Goal: Use online tool/utility: Utilize a website feature to perform a specific function

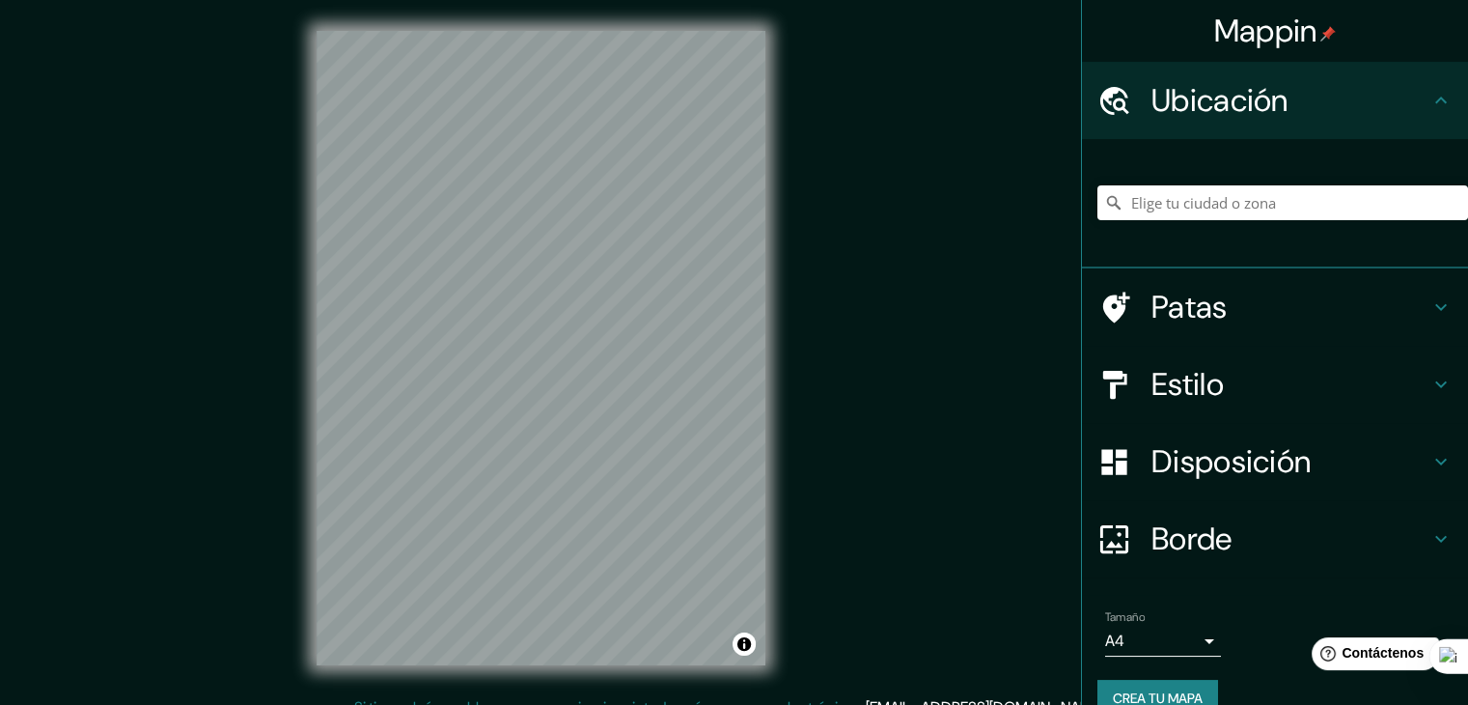
click at [1155, 379] on font "Estilo" at bounding box center [1188, 384] width 72 height 41
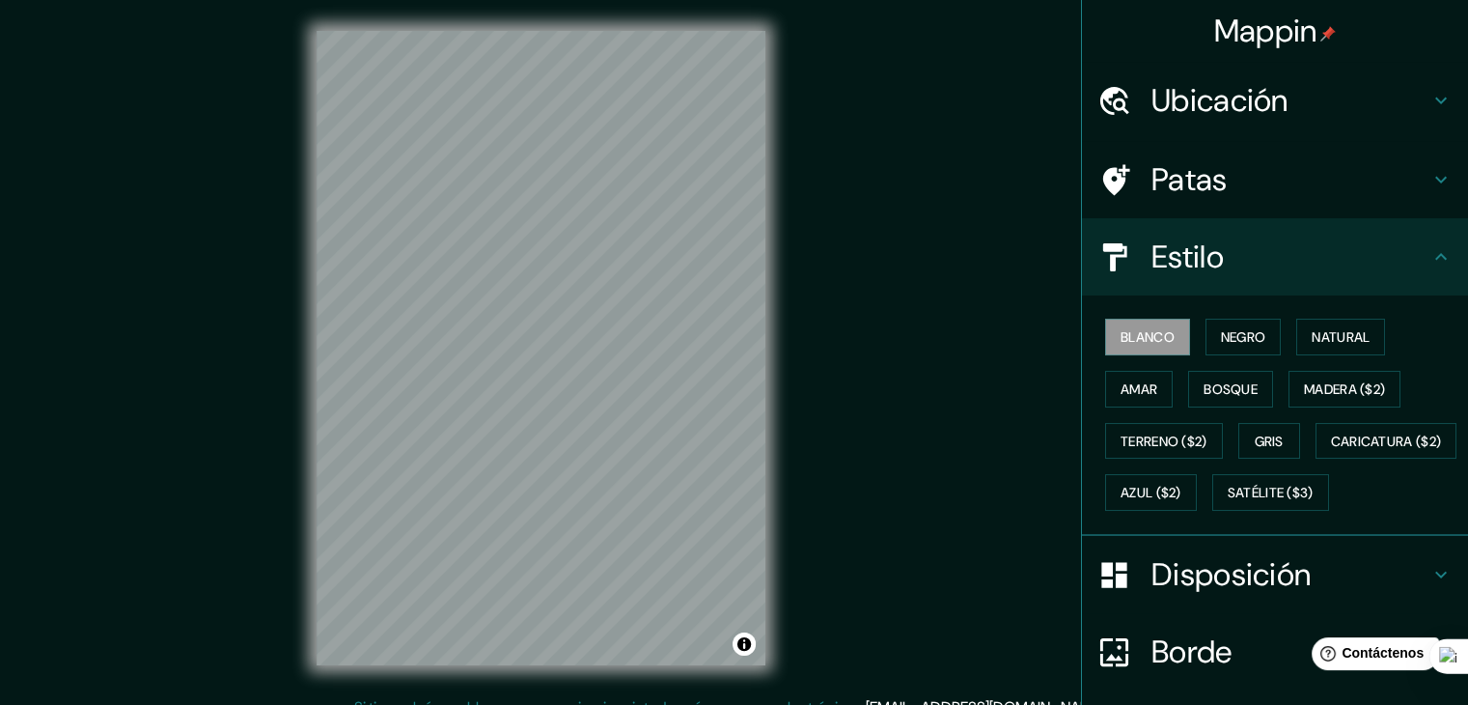
click at [1170, 256] on font "Estilo" at bounding box center [1188, 257] width 72 height 41
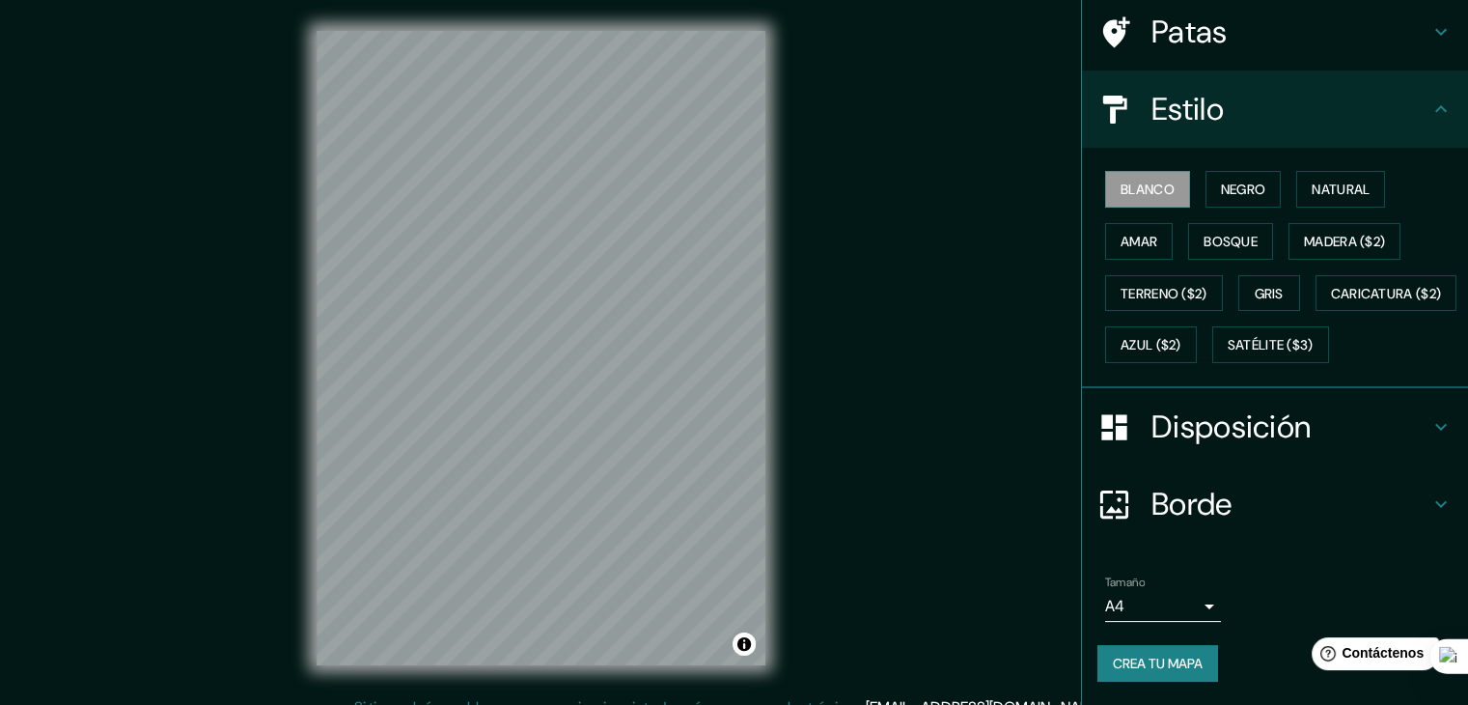
scroll to position [195, 0]
click at [1190, 601] on body "Mappin Ubicación Patas Estilo Blanco Negro Natural Amar Bosque Madera ($2) Terr…" at bounding box center [734, 352] width 1468 height 705
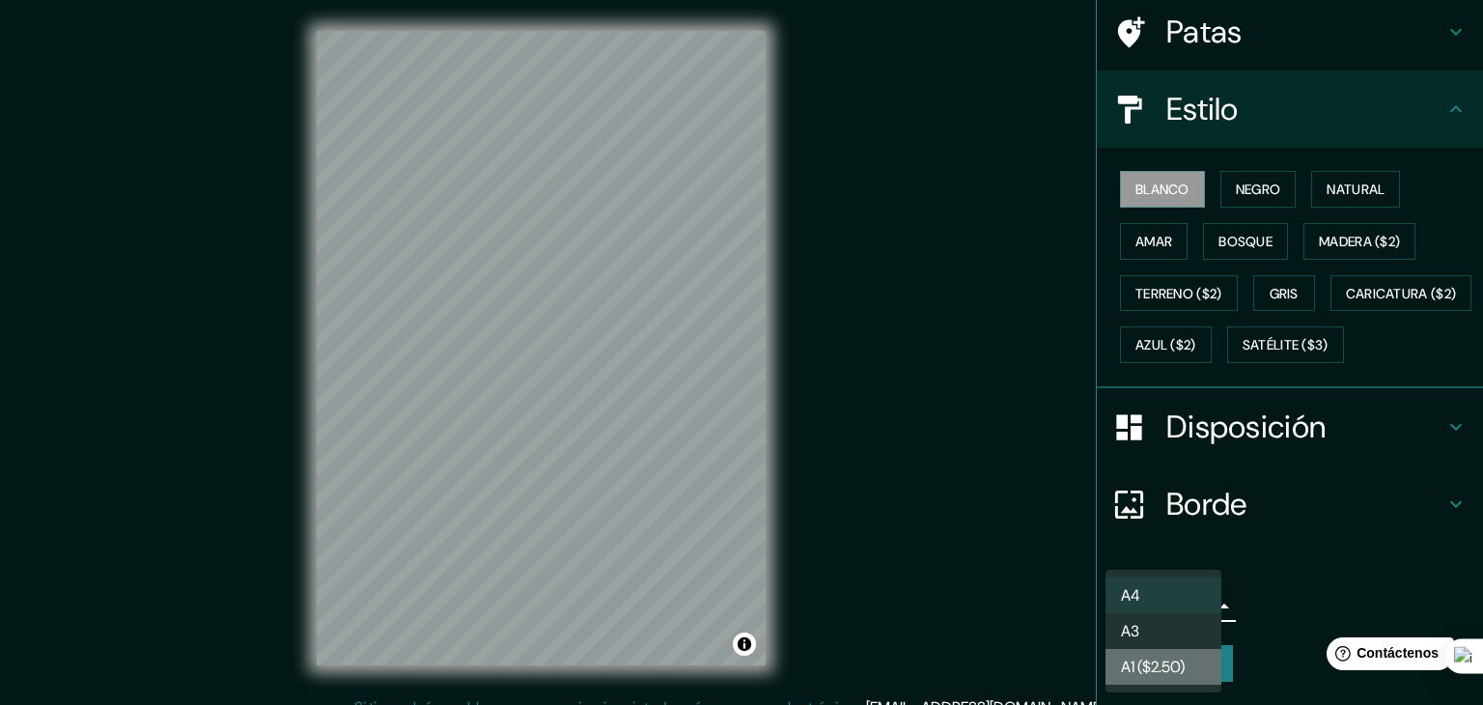
click at [1176, 661] on font "A1 ($2.50)" at bounding box center [1153, 666] width 64 height 20
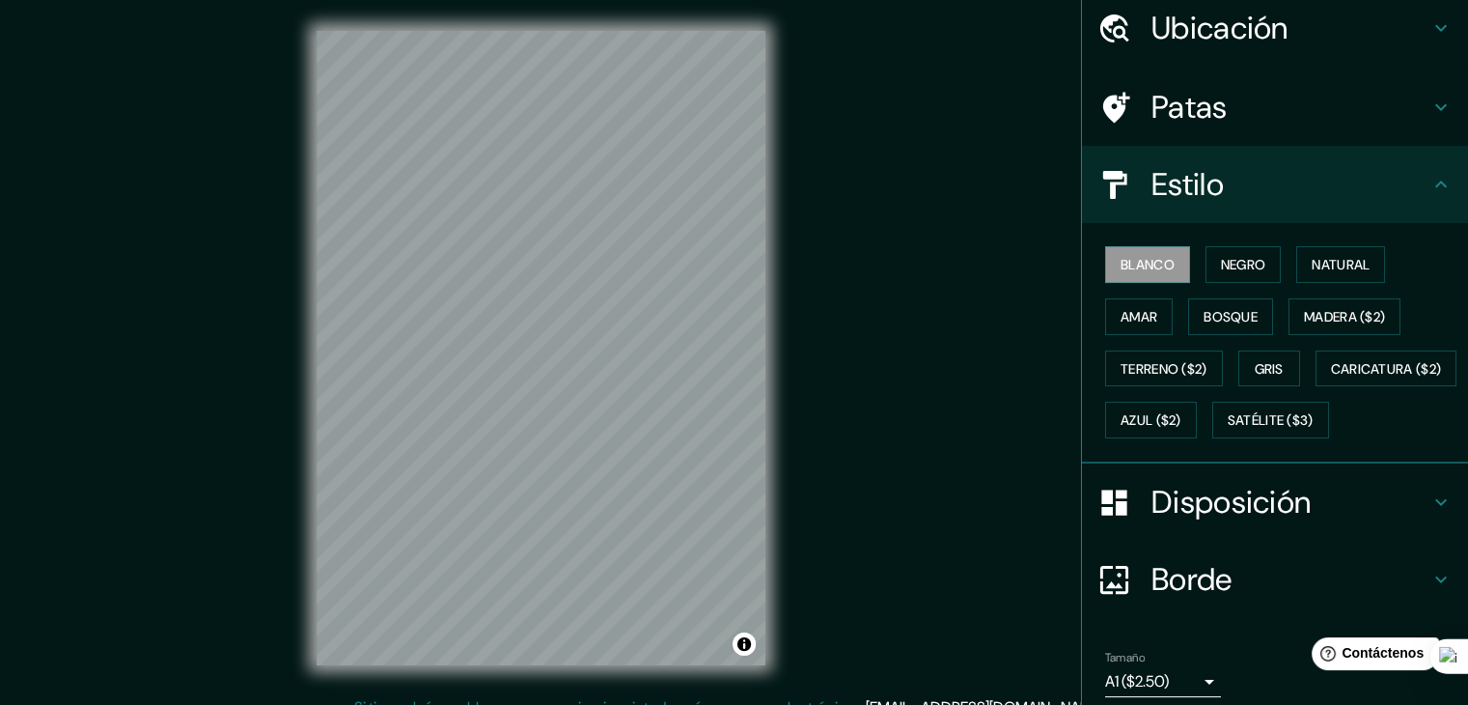
scroll to position [2, 0]
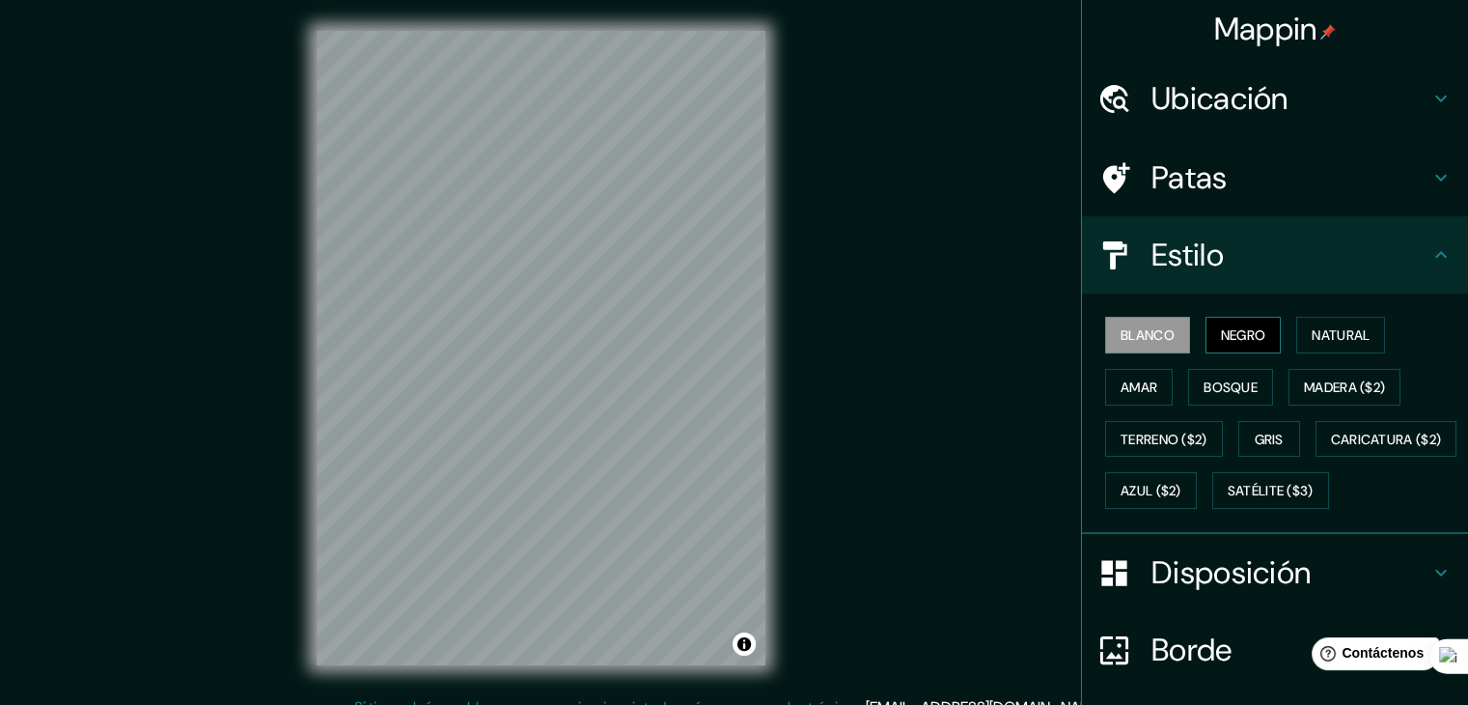
click at [1235, 333] on font "Negro" at bounding box center [1243, 334] width 45 height 17
click at [1312, 331] on font "Natural" at bounding box center [1341, 334] width 58 height 17
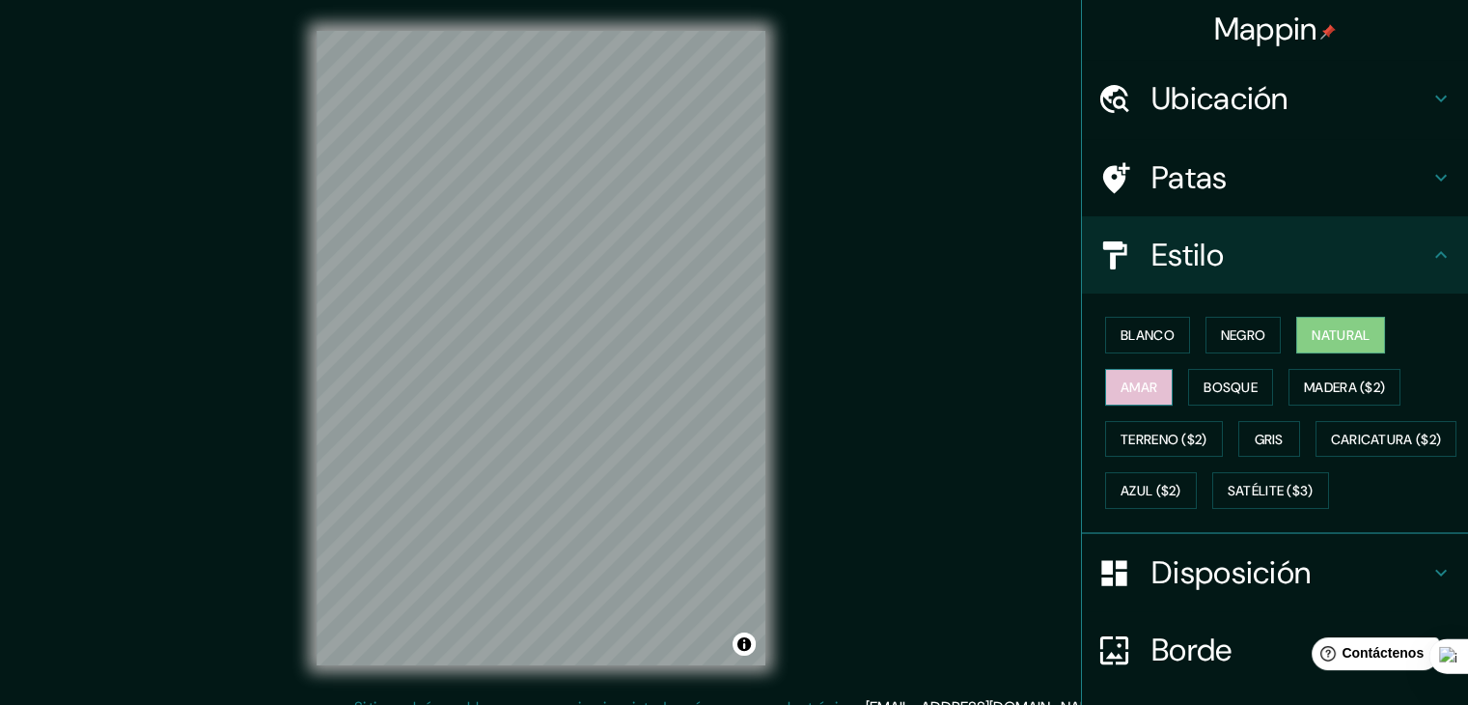
click at [1139, 383] on font "Amar" at bounding box center [1139, 386] width 37 height 17
click at [1204, 381] on font "Bosque" at bounding box center [1231, 386] width 54 height 17
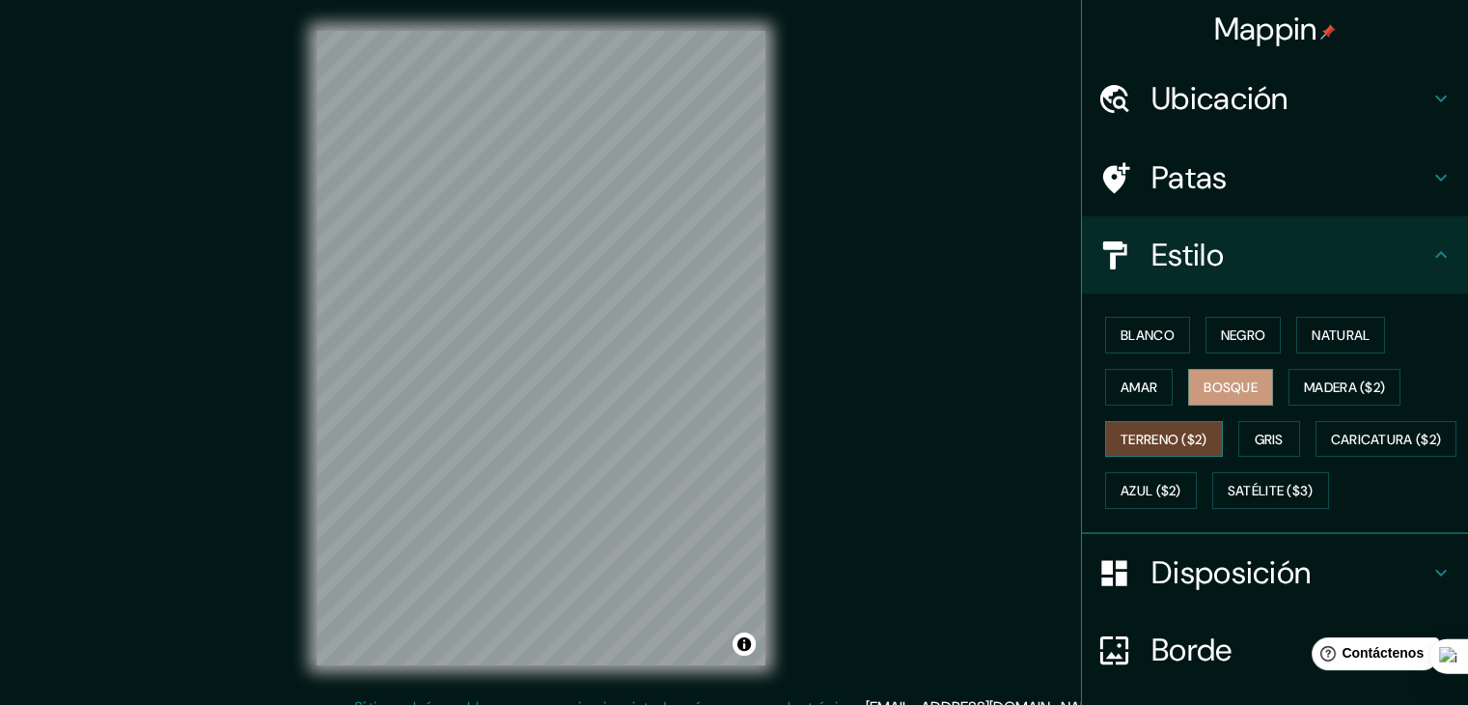
click at [1137, 434] on font "Terreno ($2)" at bounding box center [1164, 439] width 87 height 17
click at [1243, 433] on button "Gris" at bounding box center [1270, 439] width 62 height 37
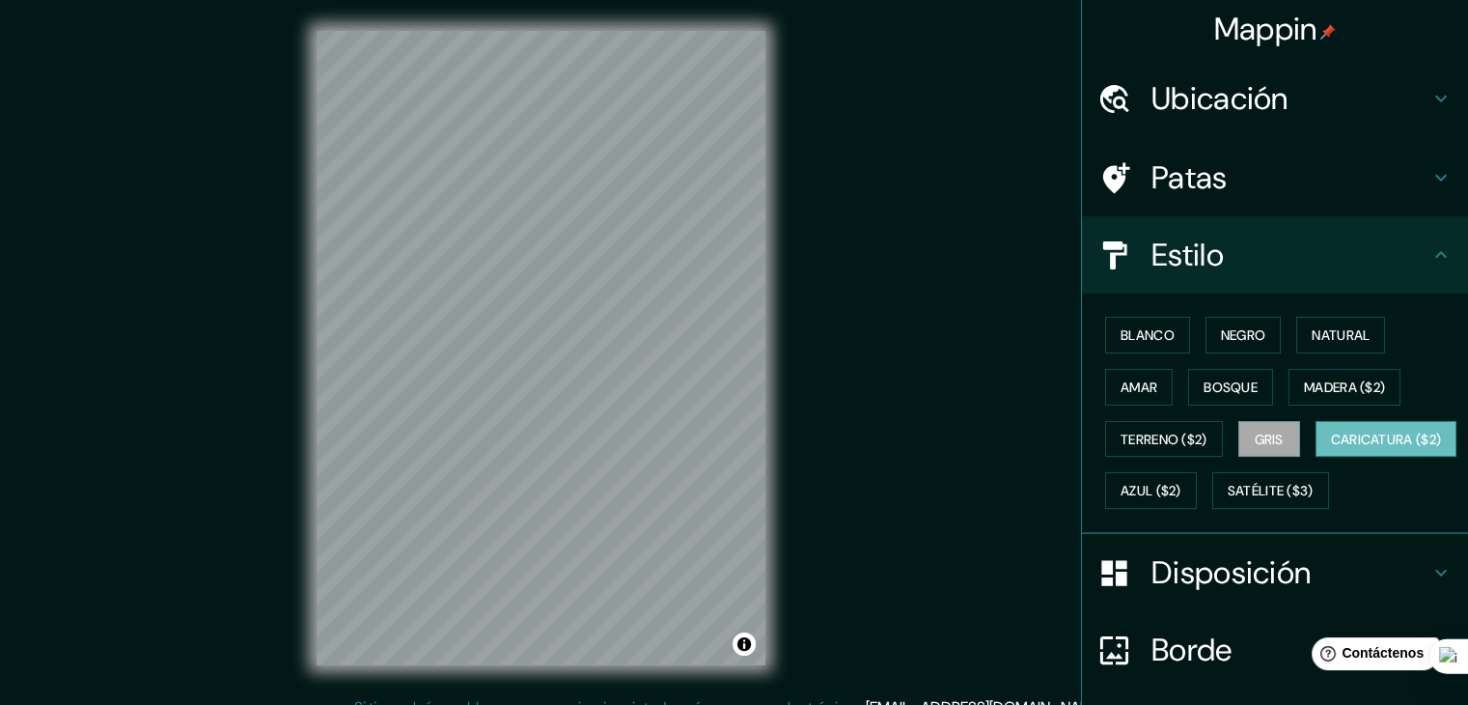
click at [1331, 448] on font "Caricatura ($2)" at bounding box center [1386, 439] width 111 height 17
click at [1182, 483] on font "Azul ($2)" at bounding box center [1151, 491] width 61 height 17
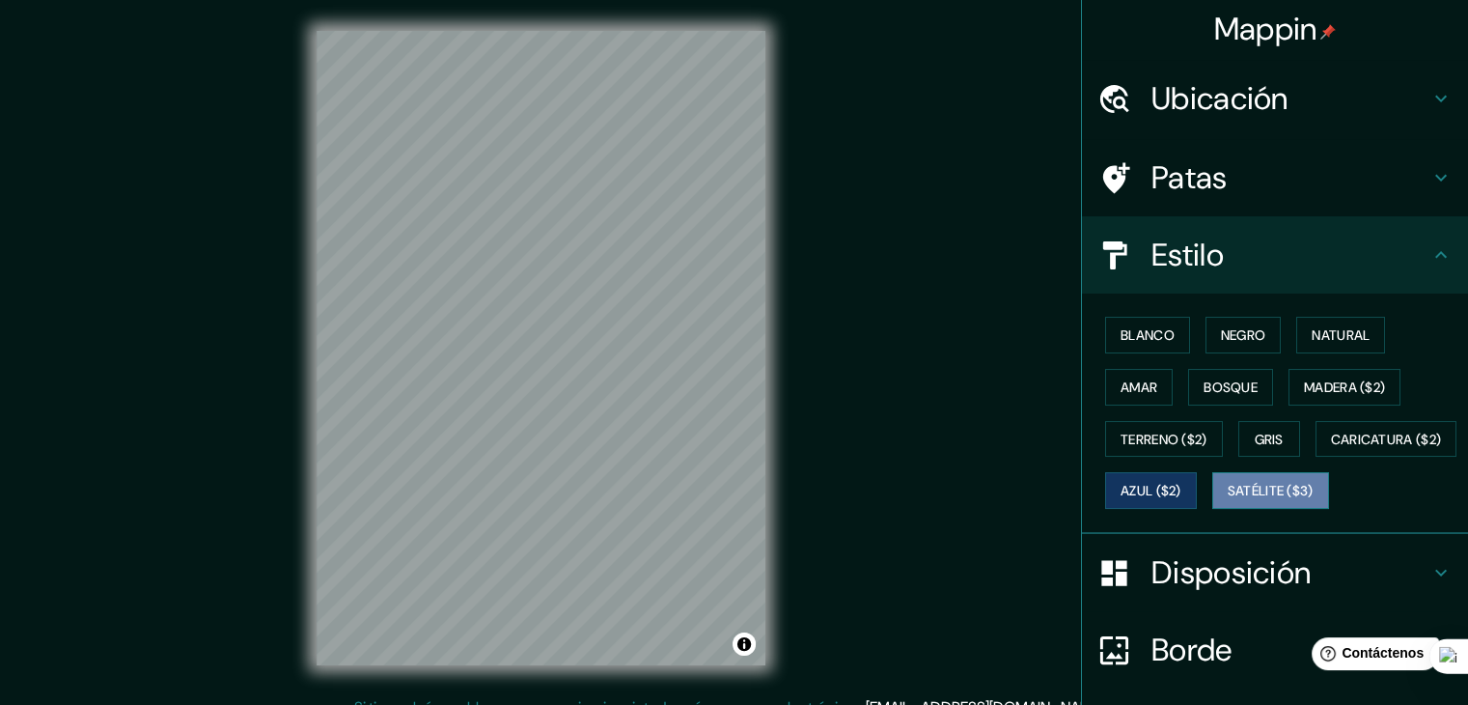
click at [1228, 500] on font "Satélite ($3)" at bounding box center [1271, 491] width 86 height 17
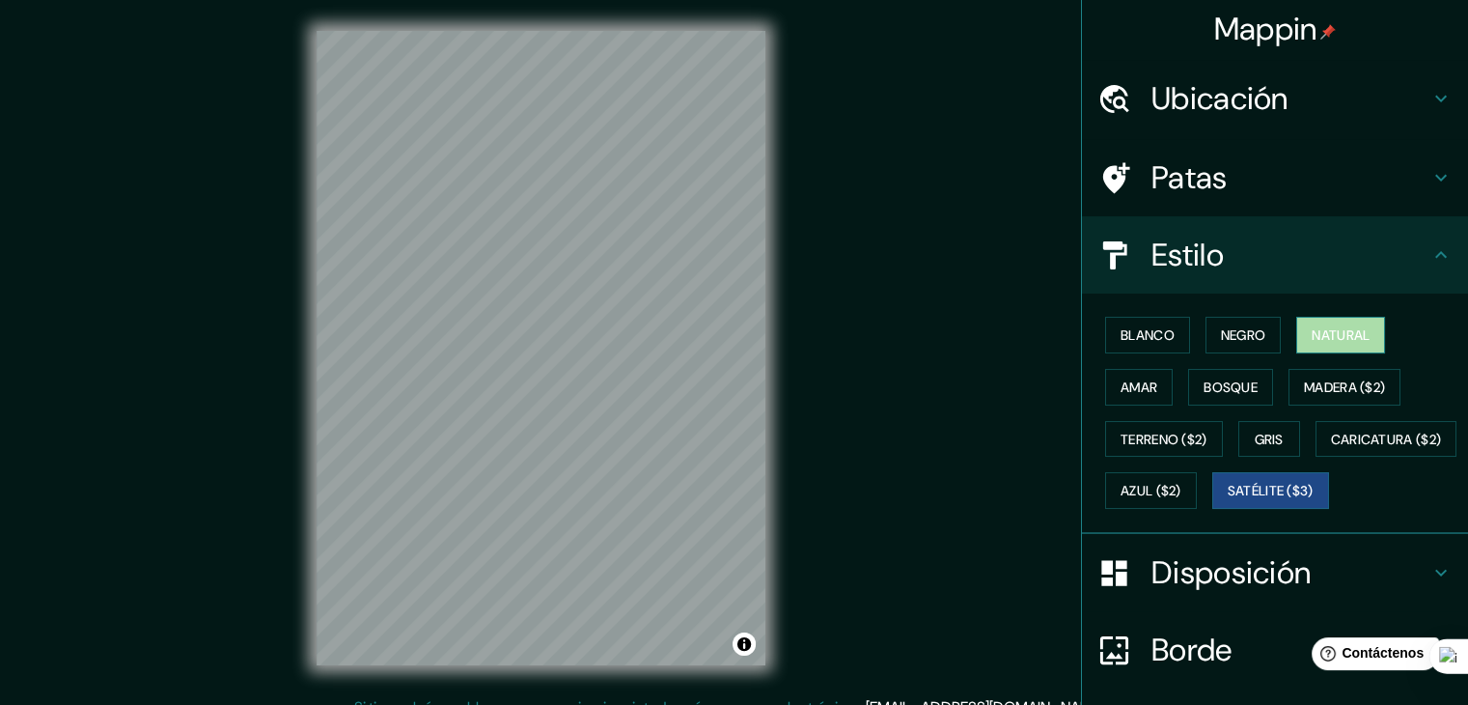
click at [1312, 334] on font "Natural" at bounding box center [1341, 334] width 58 height 17
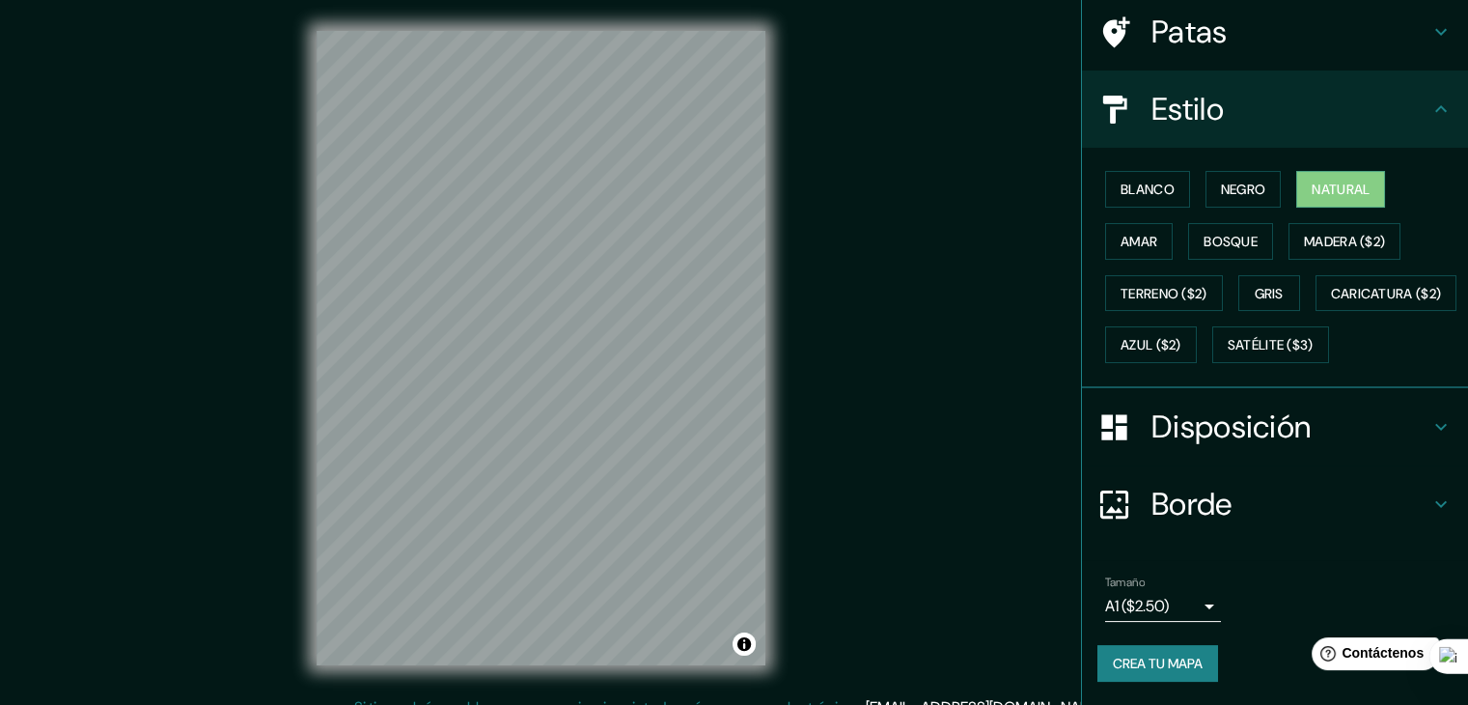
scroll to position [195, 0]
click at [1184, 603] on body "Mappin Ubicación Patas Estilo Blanco Negro Natural Amar Bosque Madera ($2) Terr…" at bounding box center [734, 352] width 1468 height 705
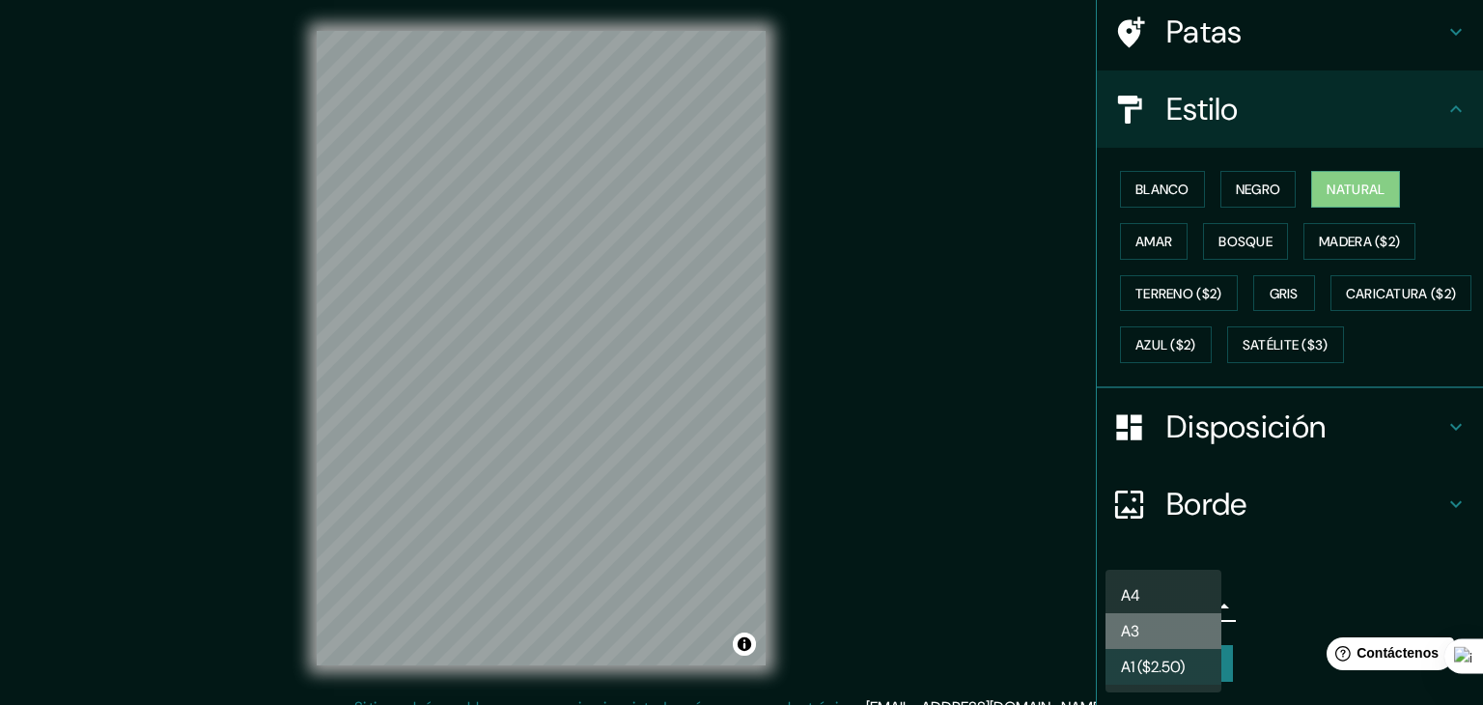
click at [1158, 637] on li "A3" at bounding box center [1163, 631] width 116 height 36
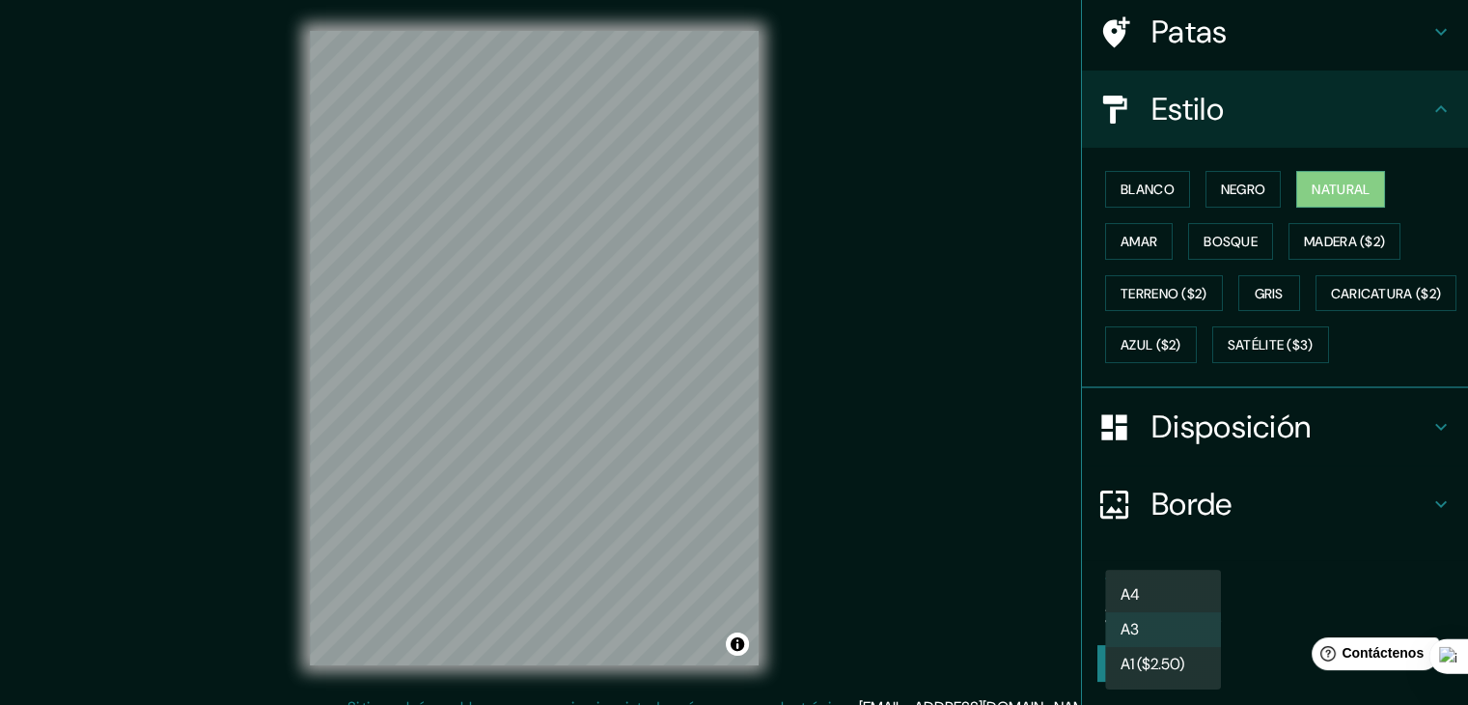
click at [1148, 607] on body "Mappin Ubicación Patas Estilo Blanco Negro Natural Amar Bosque Madera ($2) Terr…" at bounding box center [734, 352] width 1468 height 705
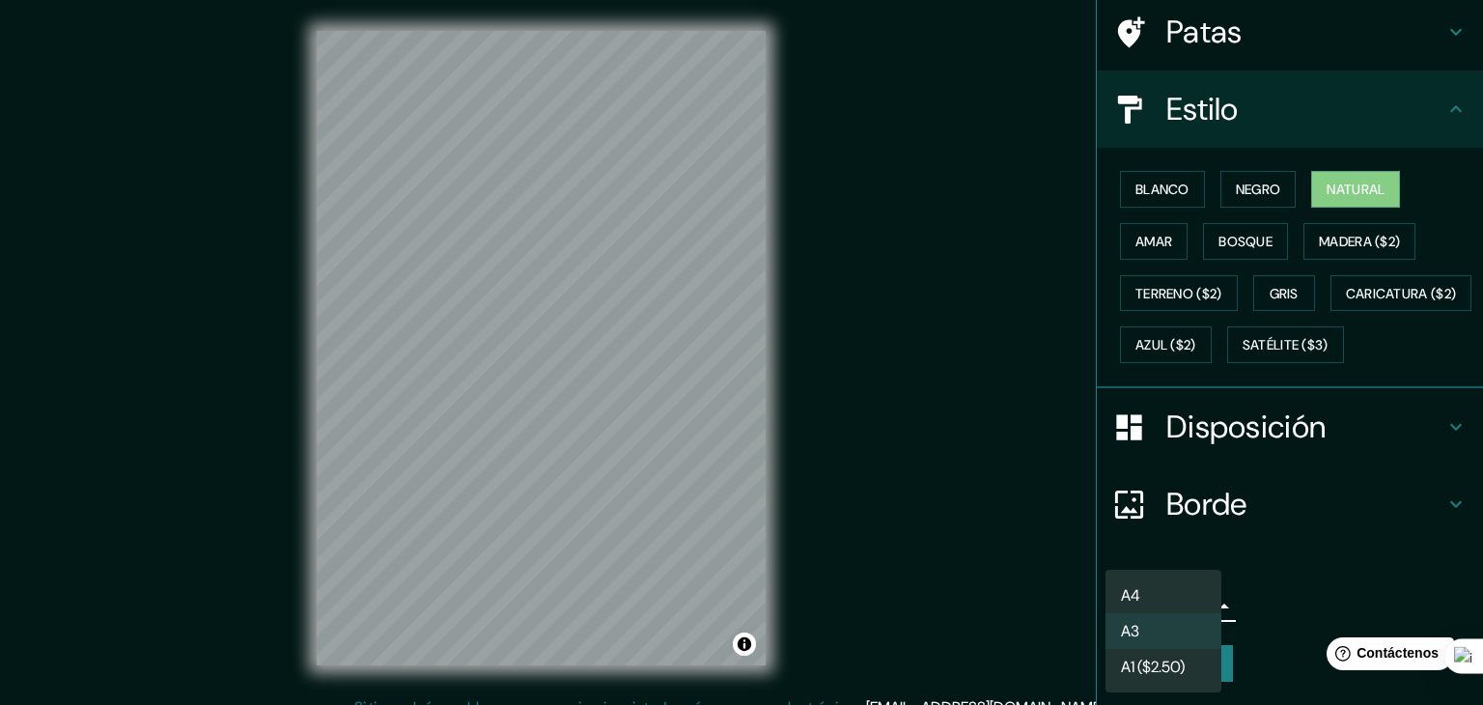
click at [1162, 661] on font "A1 ($2.50)" at bounding box center [1153, 666] width 64 height 20
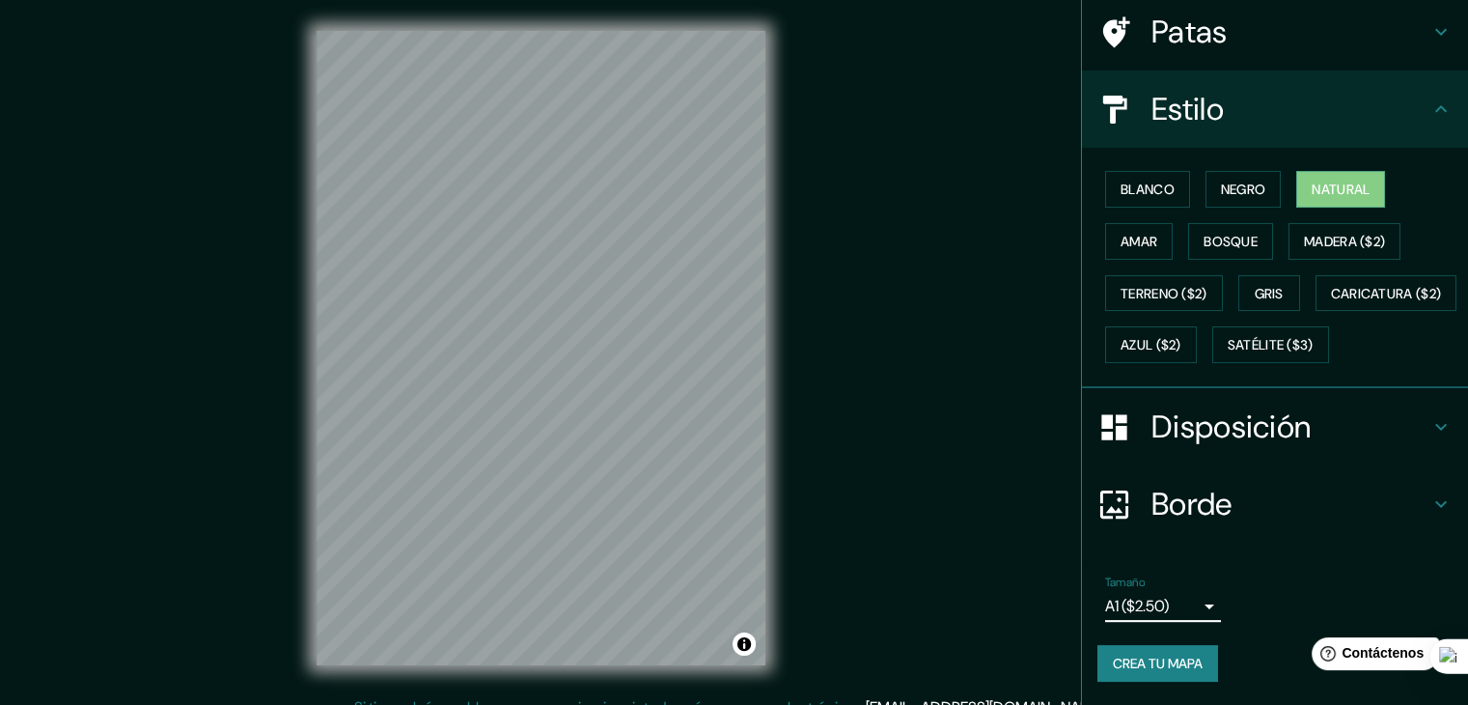
click at [1233, 519] on h4 "Borde" at bounding box center [1291, 504] width 278 height 39
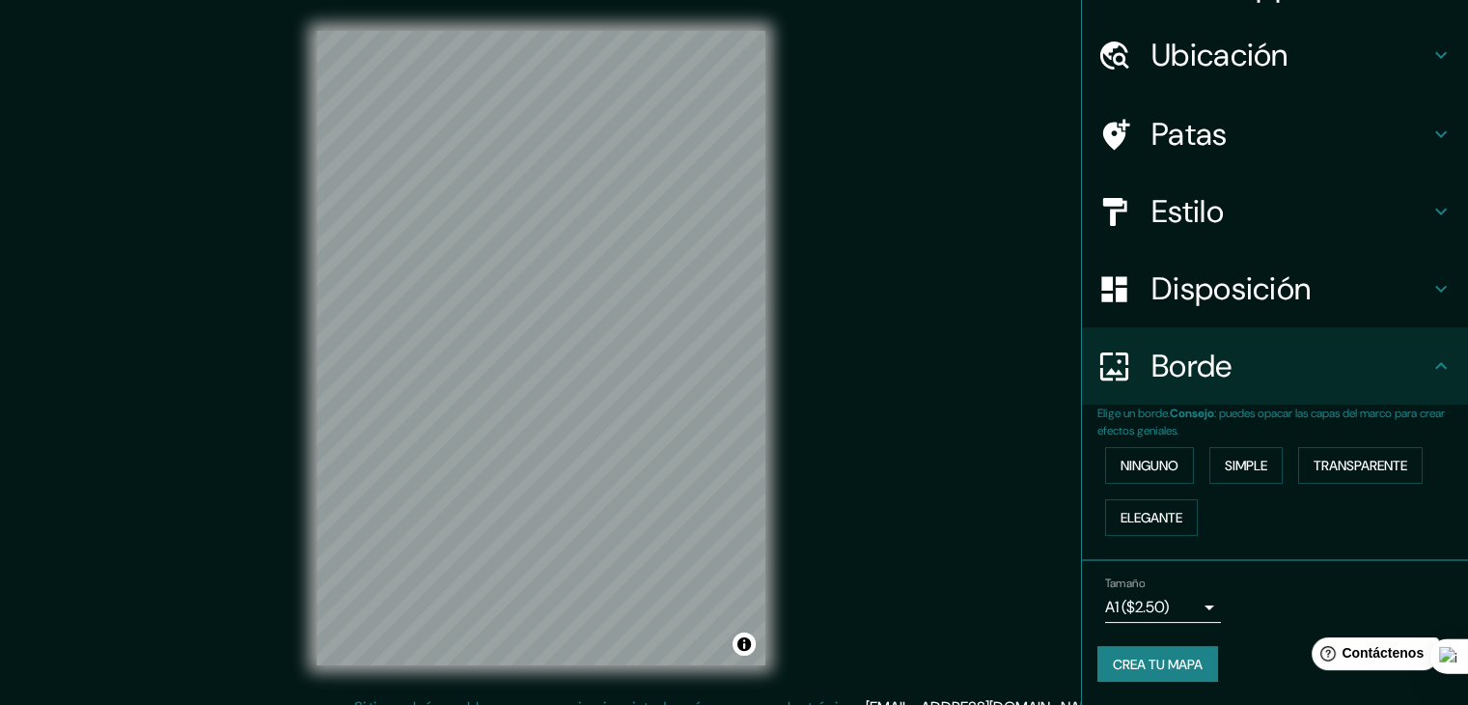
scroll to position [43, 0]
click at [1156, 455] on font "Ninguno" at bounding box center [1150, 467] width 58 height 25
click at [1248, 467] on font "Simple" at bounding box center [1246, 467] width 42 height 17
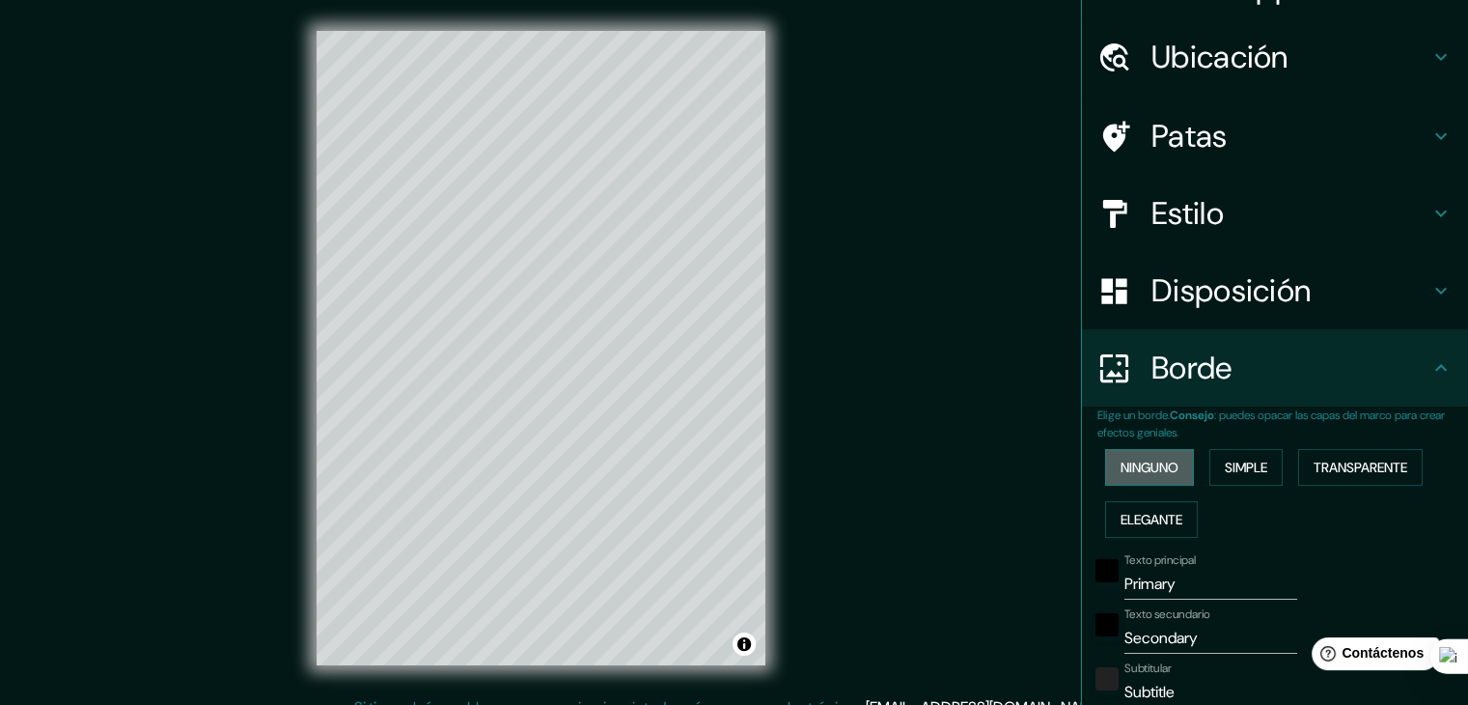
click at [1150, 460] on font "Ninguno" at bounding box center [1150, 467] width 58 height 17
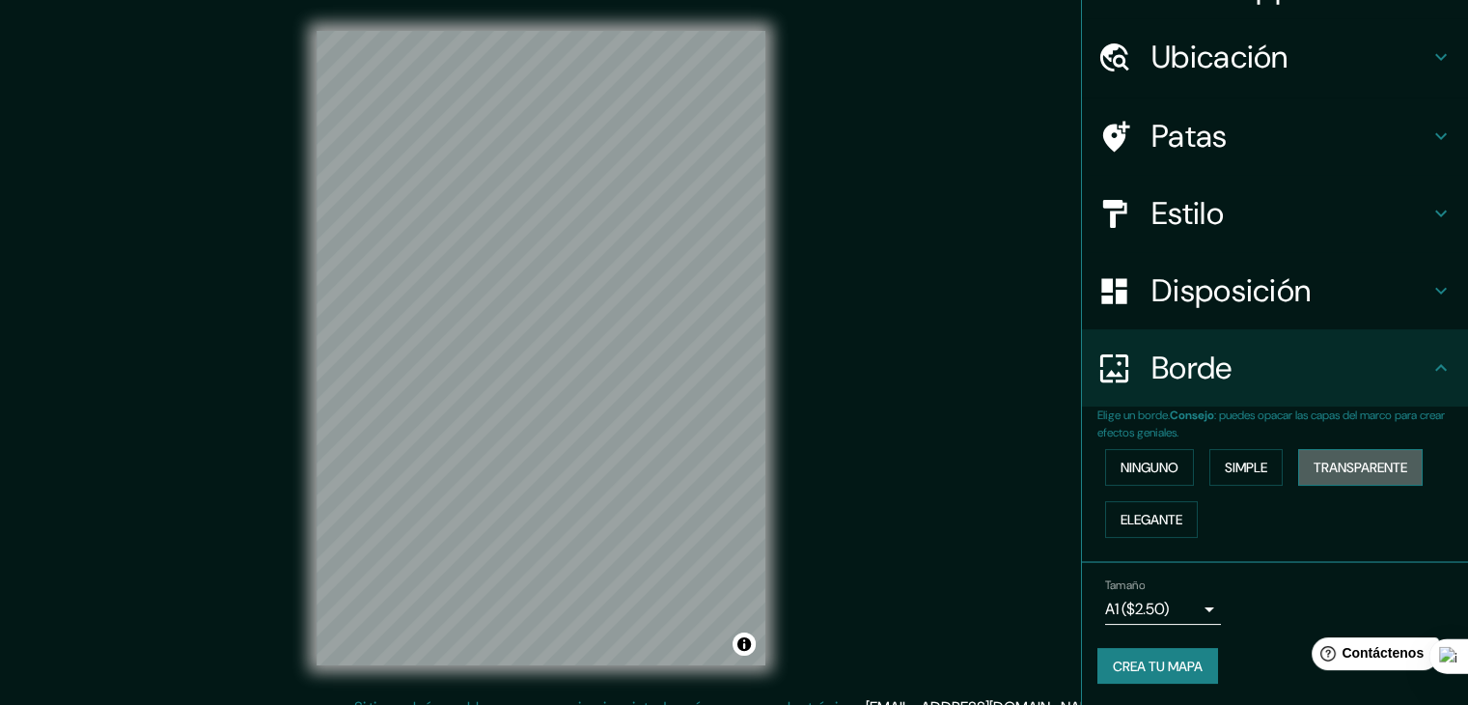
click at [1363, 463] on font "Transparente" at bounding box center [1361, 467] width 94 height 17
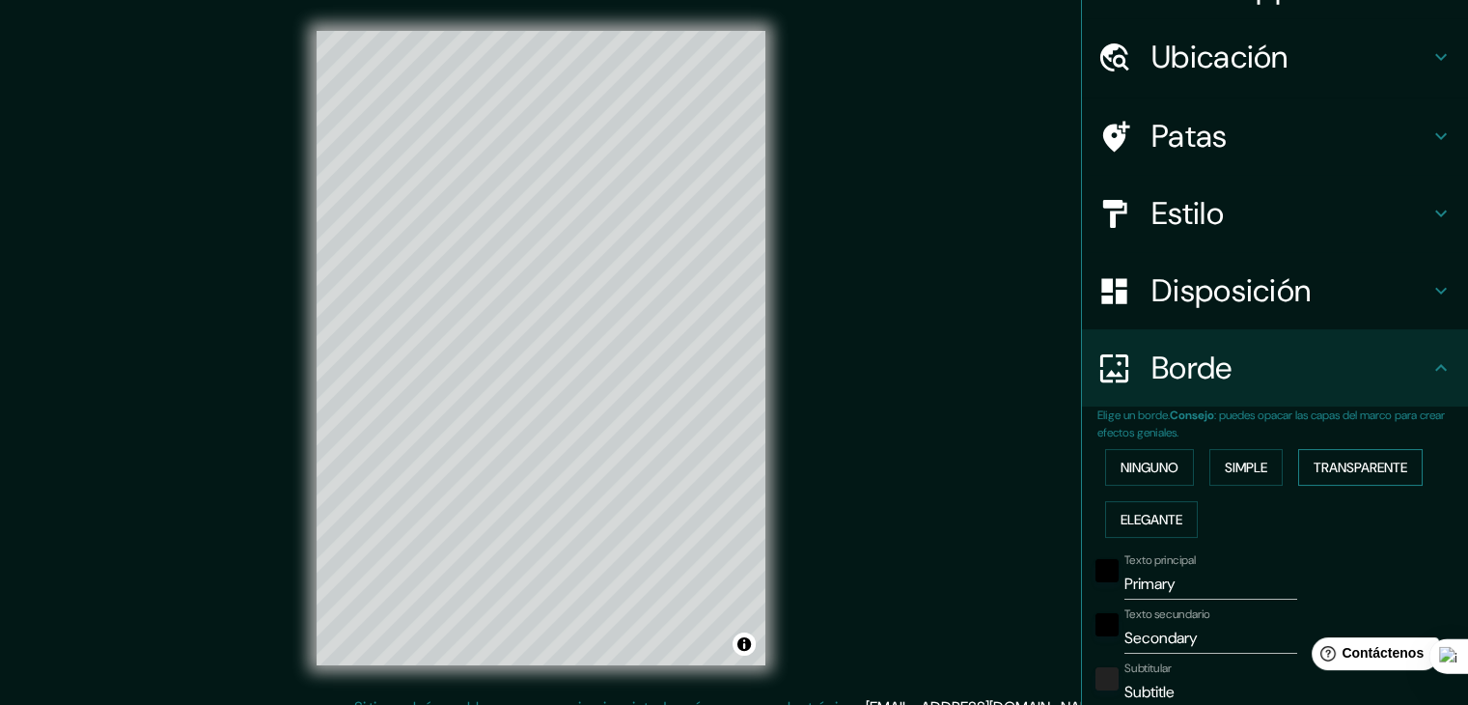
click at [1363, 463] on font "Transparente" at bounding box center [1361, 467] width 94 height 17
type input "223"
type input "37"
click at [1126, 476] on font "Ninguno" at bounding box center [1150, 467] width 58 height 25
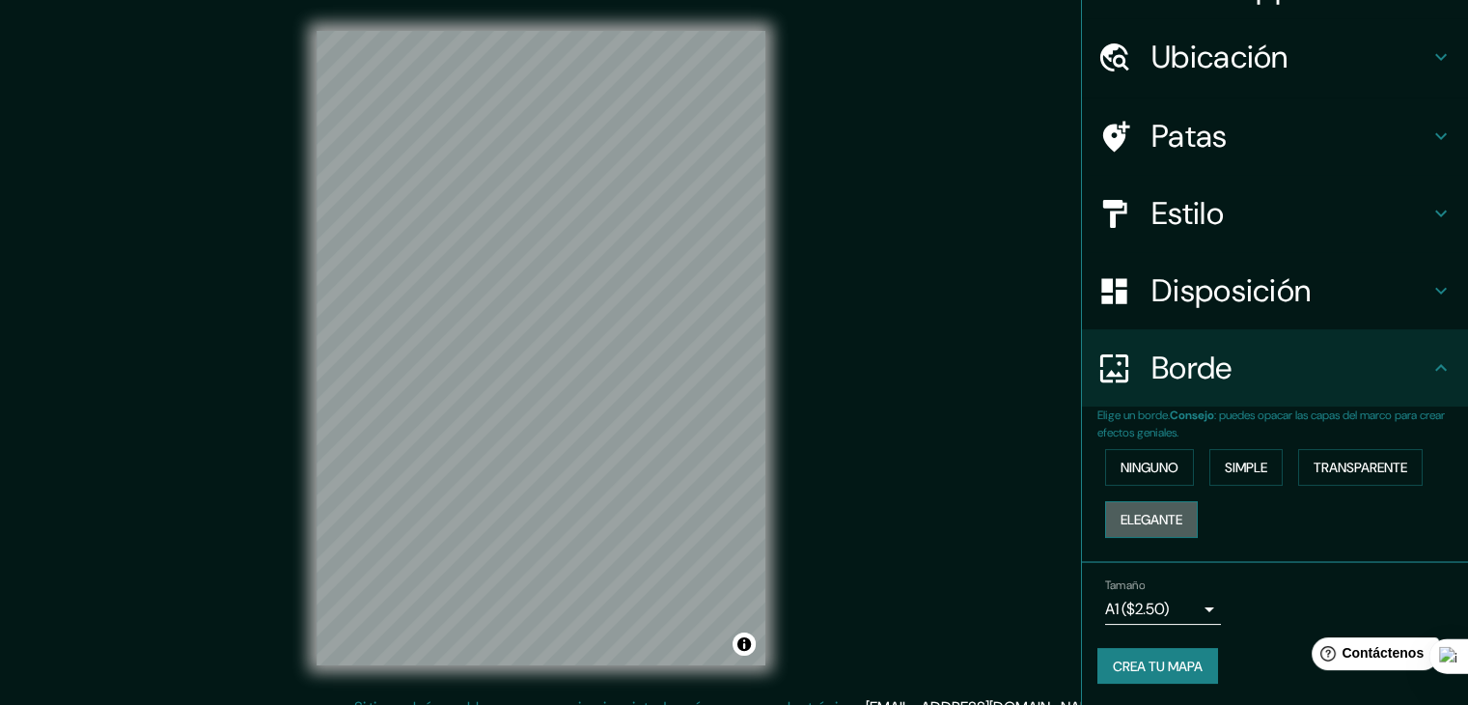
click at [1143, 511] on font "Elegante" at bounding box center [1152, 519] width 62 height 17
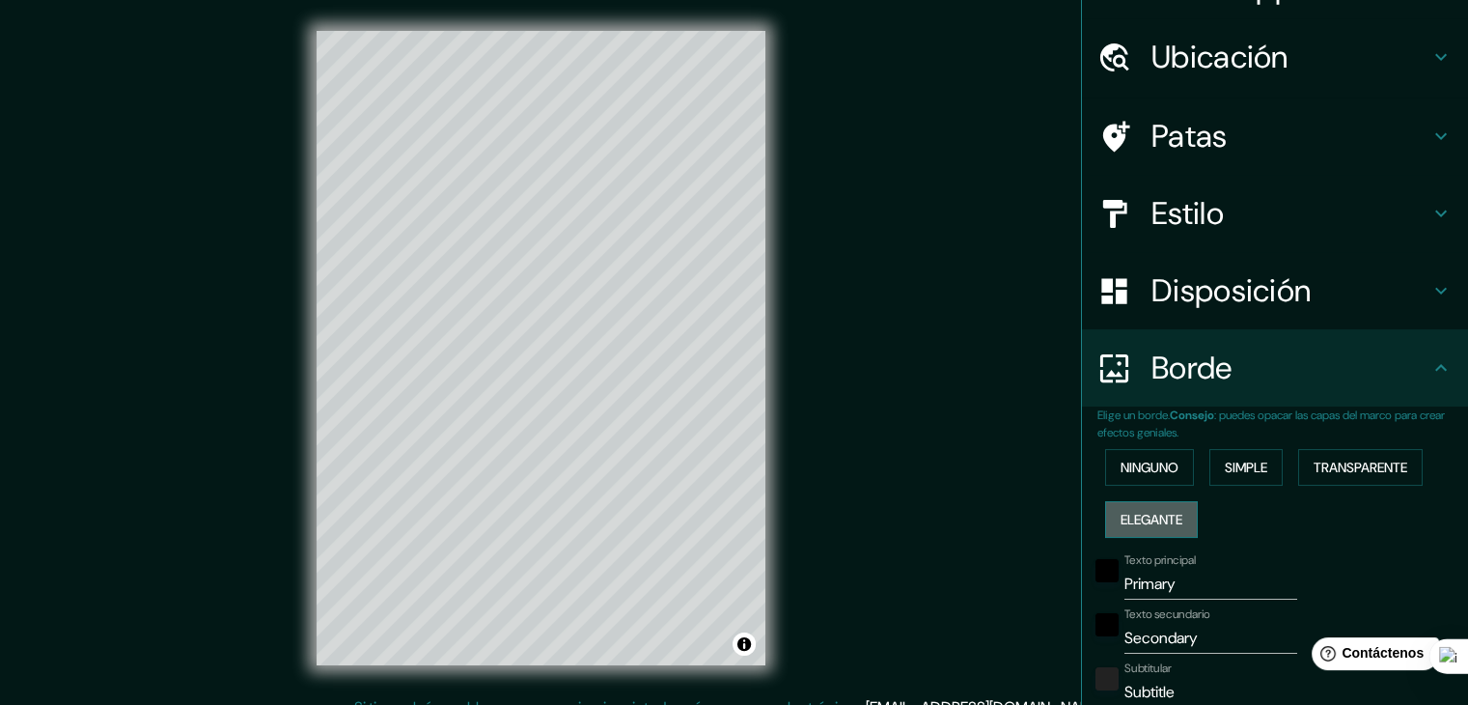
click at [1143, 511] on font "Elegante" at bounding box center [1152, 519] width 62 height 17
type input "37"
type input "19"
click at [1124, 449] on button "Ninguno" at bounding box center [1149, 467] width 89 height 37
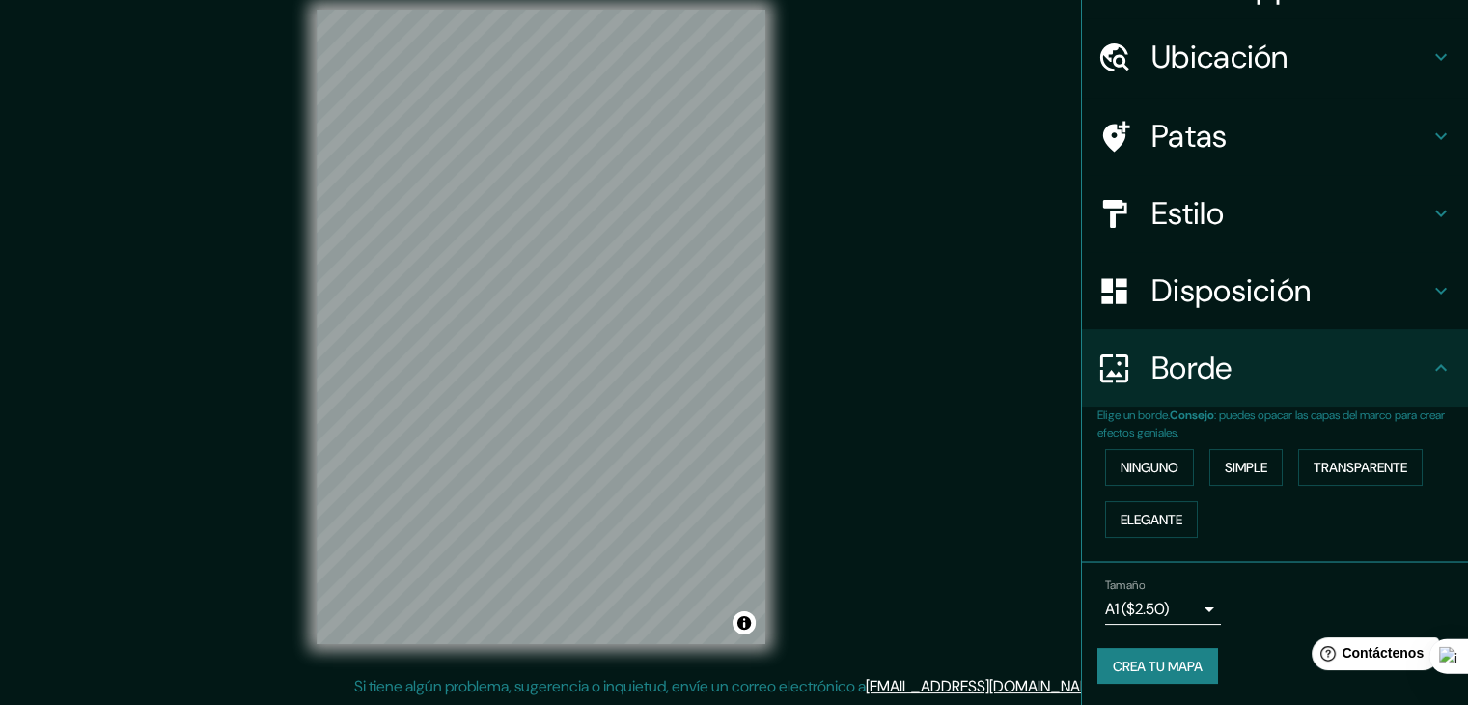
scroll to position [22, 0]
click at [1165, 662] on font "Crea tu mapa" at bounding box center [1158, 665] width 90 height 17
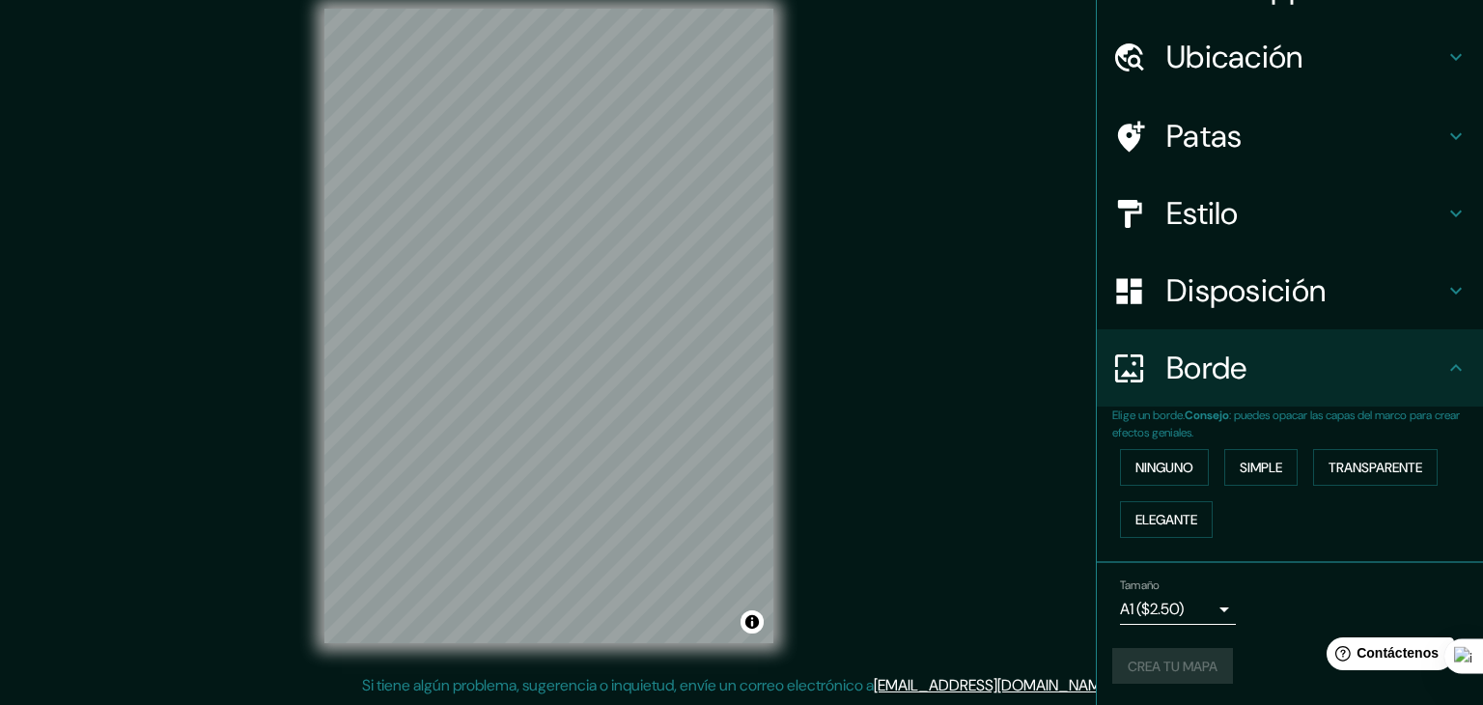
click at [1170, 596] on body "Mappin Ubicación Patas Estilo Disposición Borde Elige un borde. Consejo : puede…" at bounding box center [741, 330] width 1483 height 705
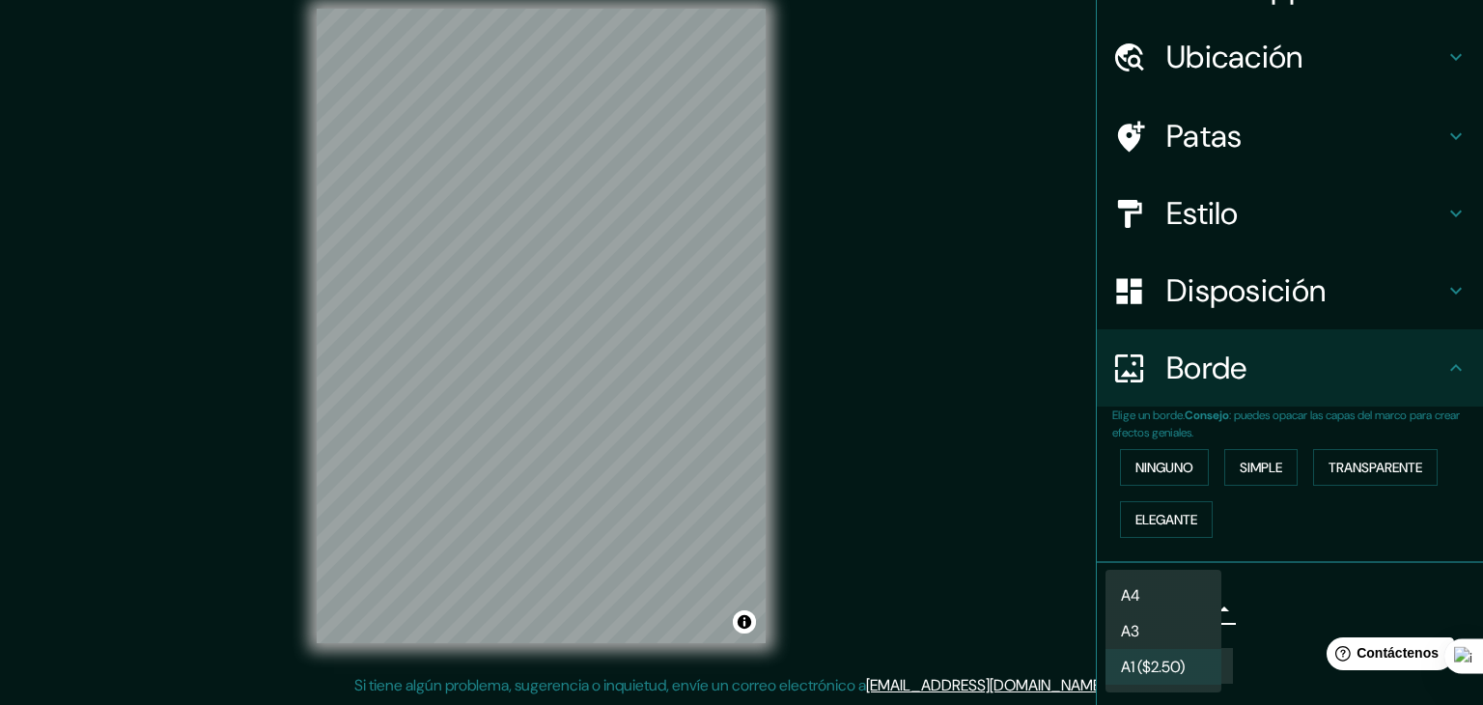
click at [1321, 628] on div at bounding box center [741, 352] width 1483 height 705
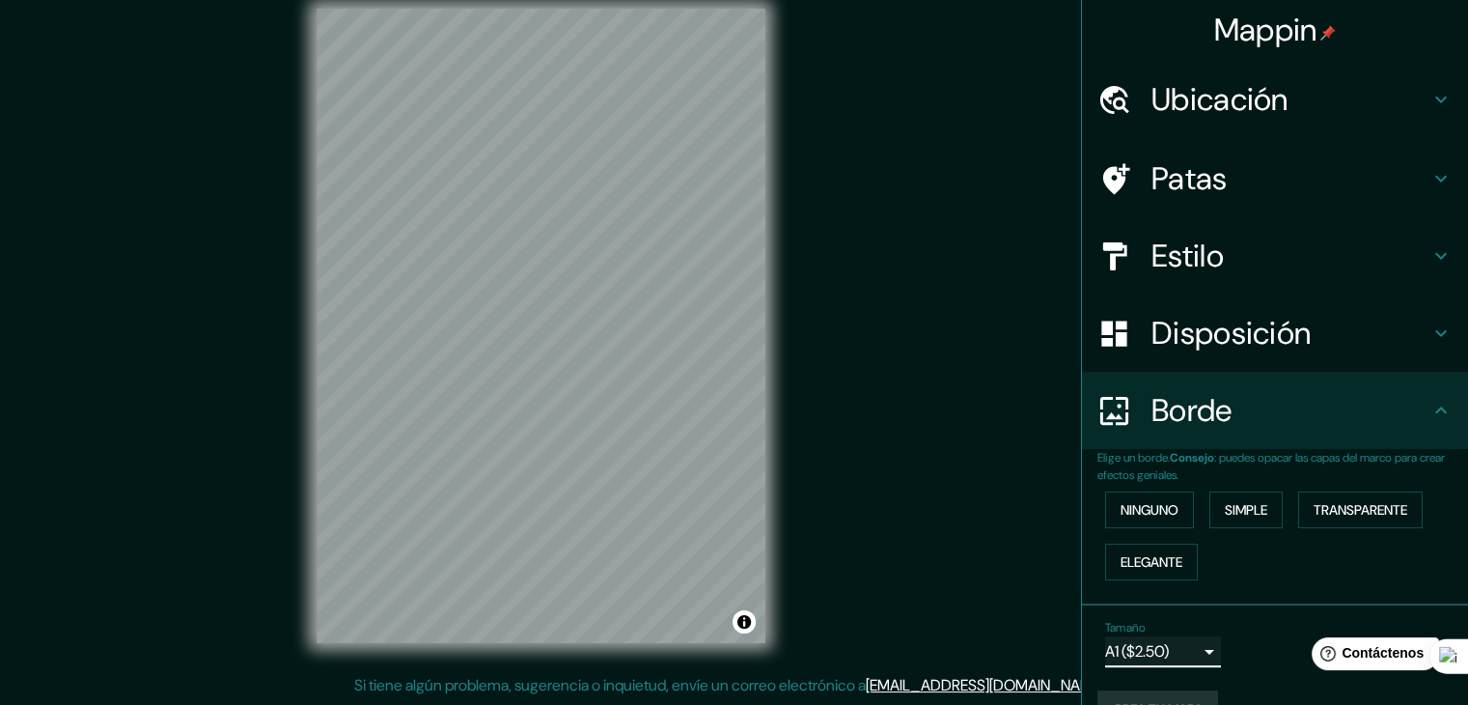
scroll to position [0, 0]
click at [1218, 186] on h4 "Patas" at bounding box center [1291, 179] width 278 height 39
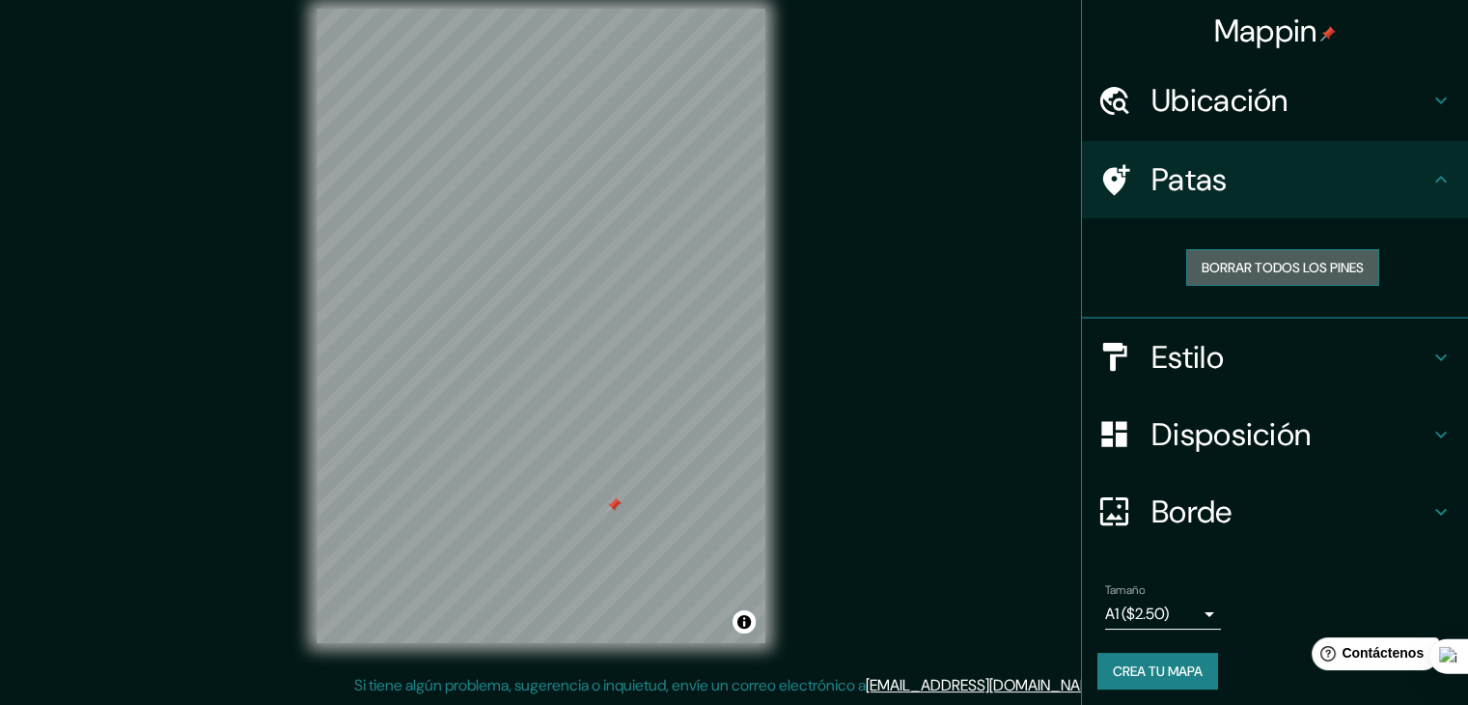
click at [1269, 268] on font "Borrar todos los pines" at bounding box center [1283, 267] width 162 height 17
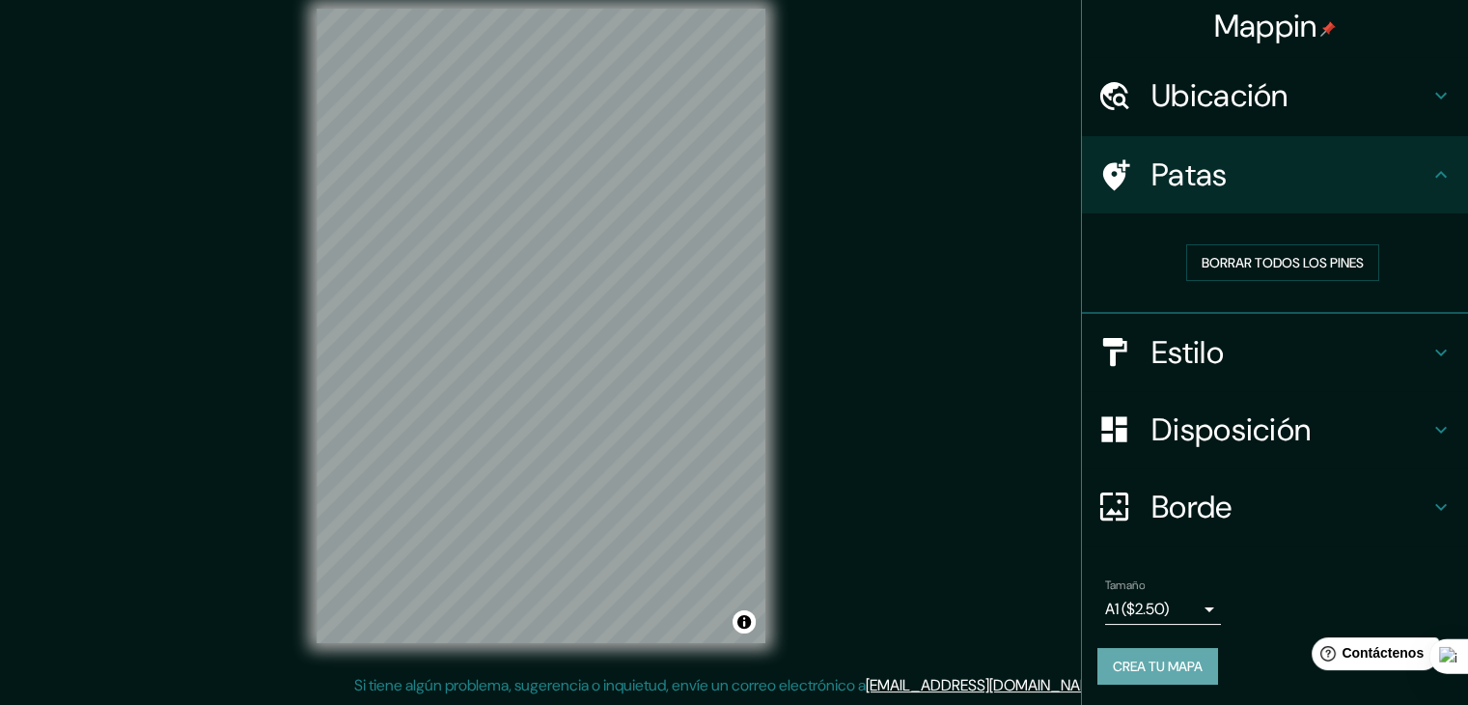
click at [1182, 659] on font "Crea tu mapa" at bounding box center [1158, 665] width 90 height 17
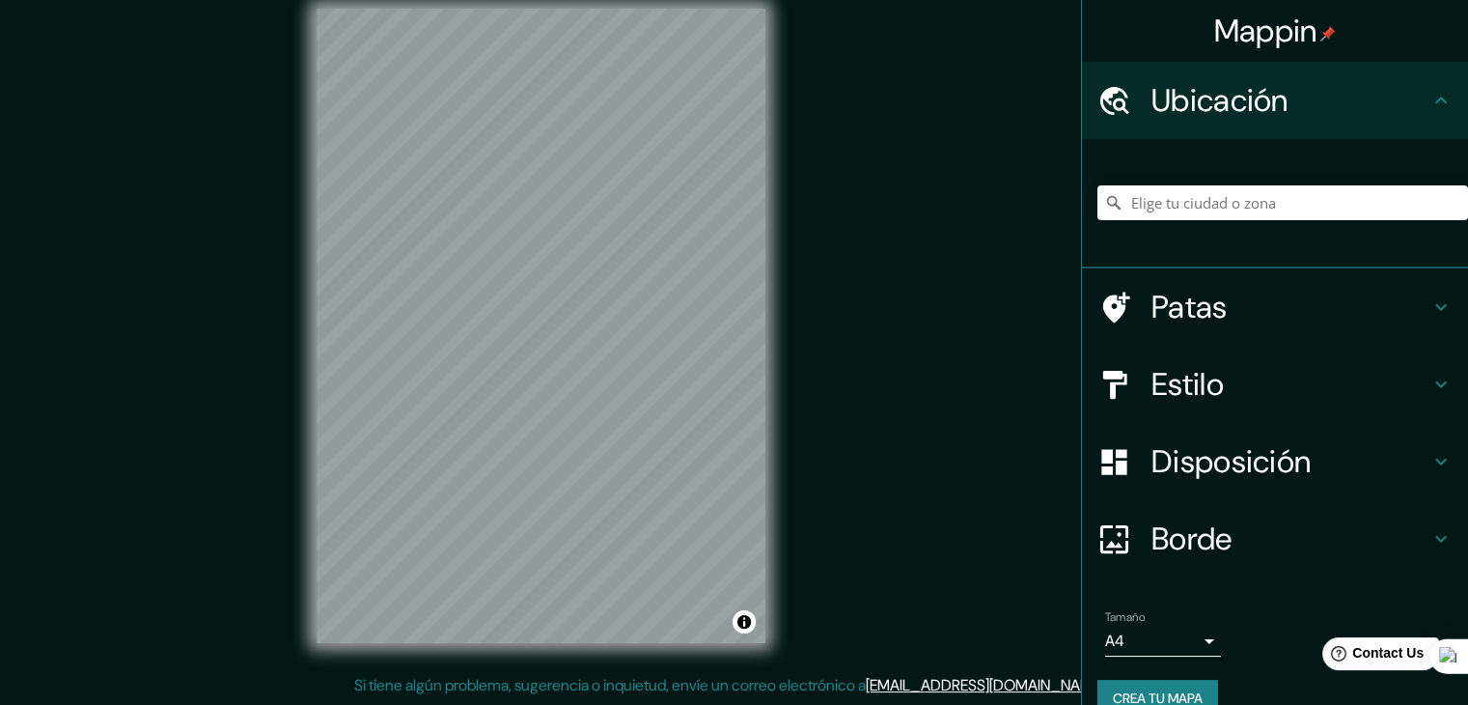
click at [1191, 638] on body "Mappin Ubicación Patas Estilo Disposición Borde Elige un borde. Consejo : puede…" at bounding box center [734, 330] width 1468 height 705
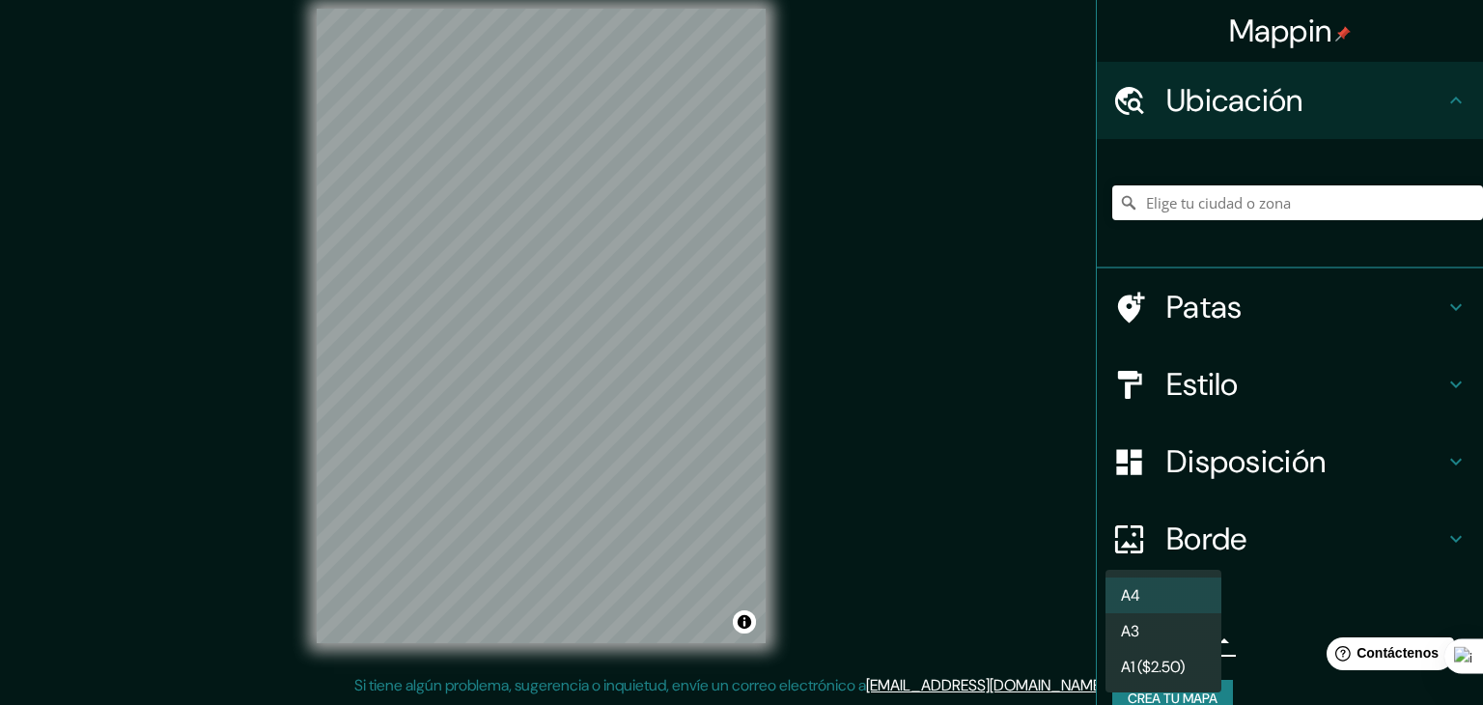
click at [1162, 664] on font "A1 ($2.50)" at bounding box center [1153, 666] width 64 height 20
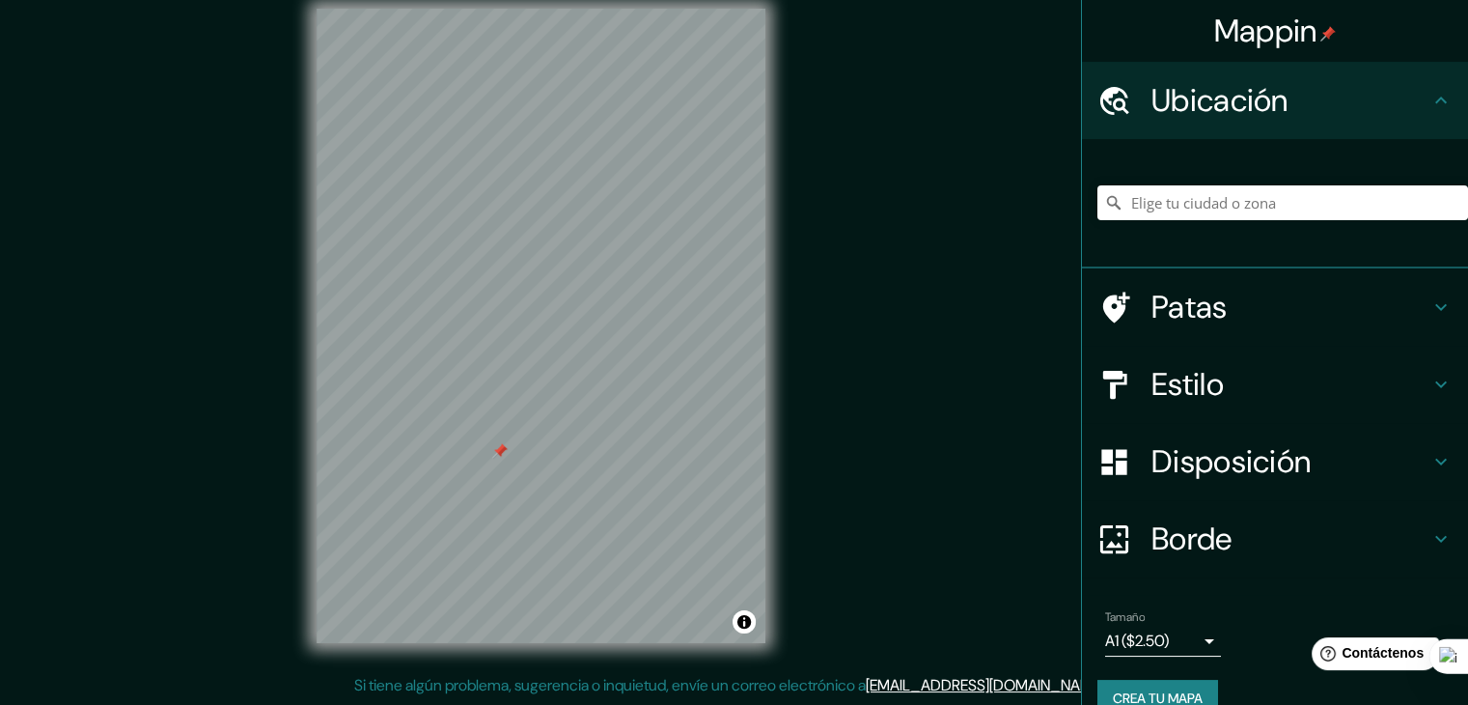
click at [1221, 299] on h4 "Patas" at bounding box center [1291, 307] width 278 height 39
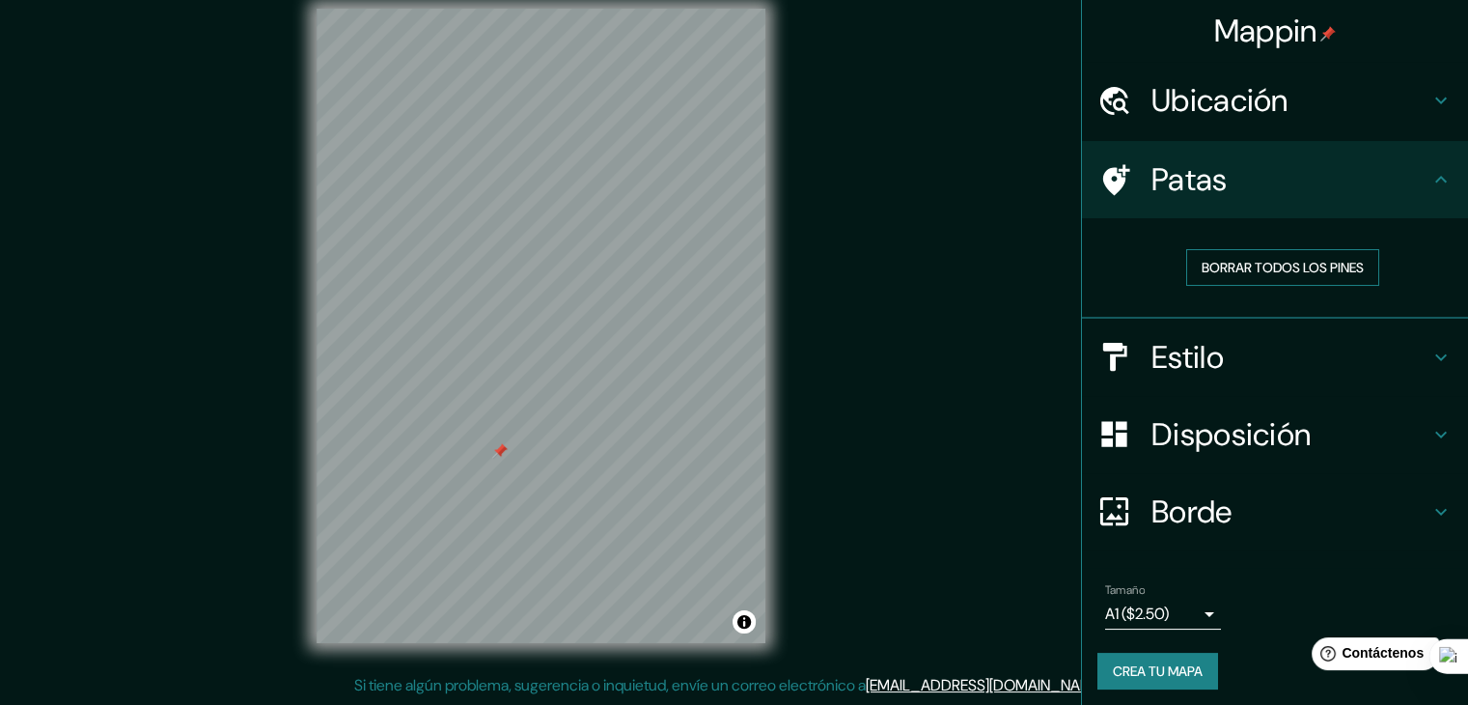
click at [1202, 267] on font "Borrar todos los pines" at bounding box center [1283, 267] width 162 height 17
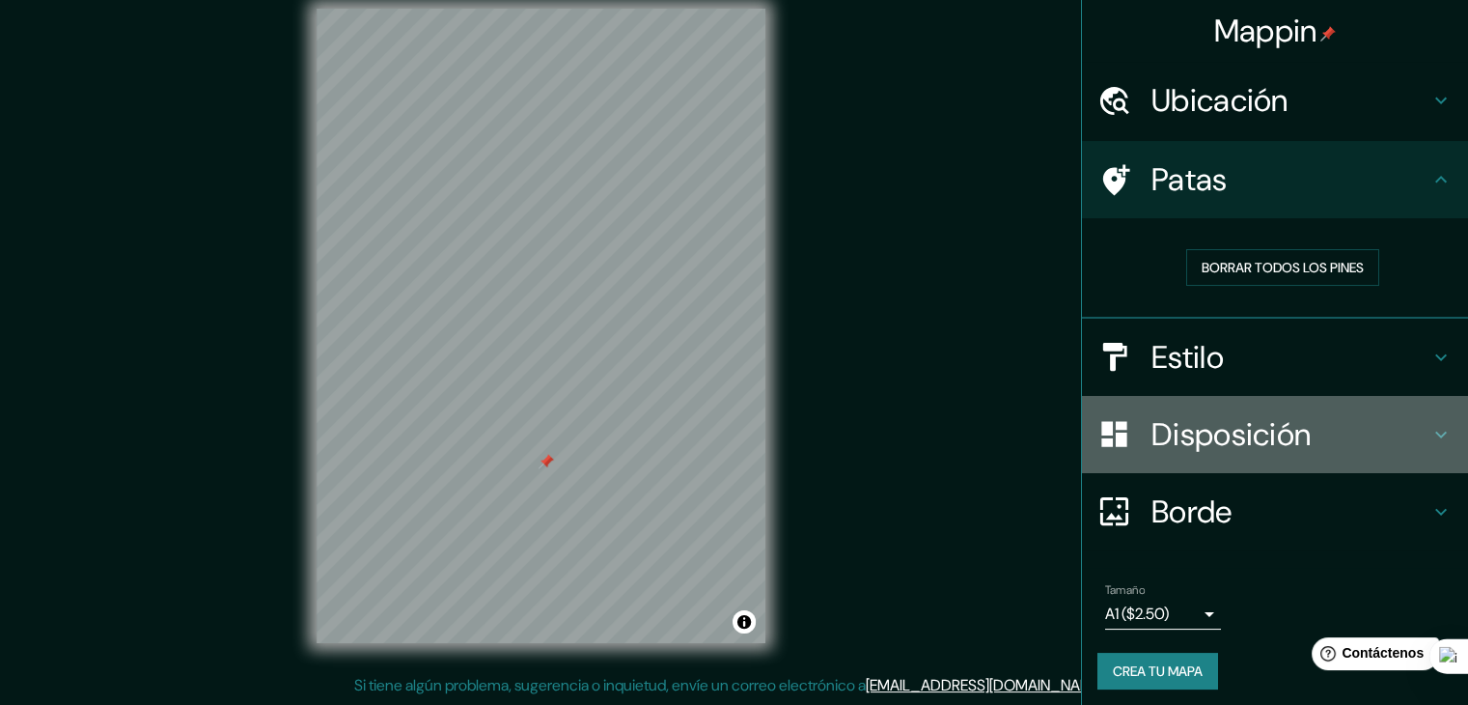
click at [1304, 439] on h4 "Disposición" at bounding box center [1291, 434] width 278 height 39
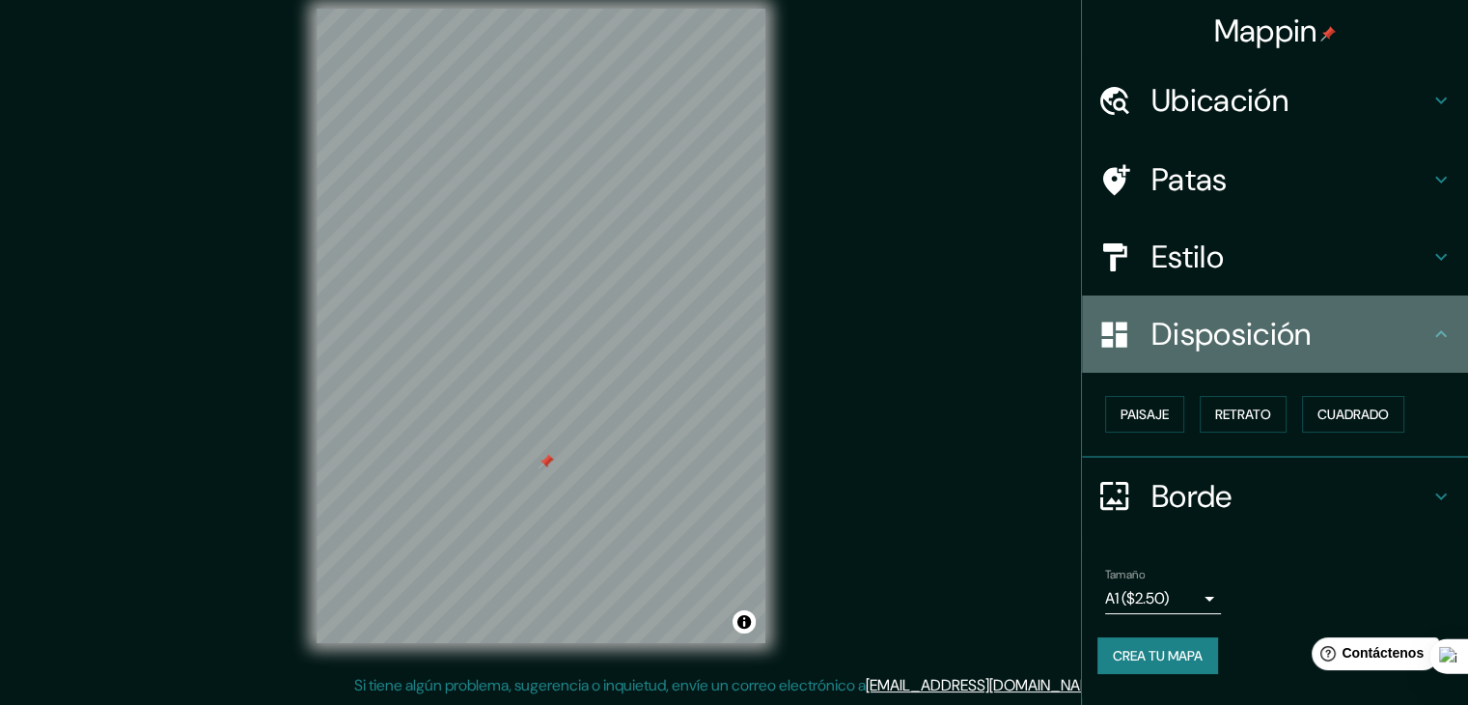
click at [1237, 345] on font "Disposición" at bounding box center [1231, 334] width 159 height 41
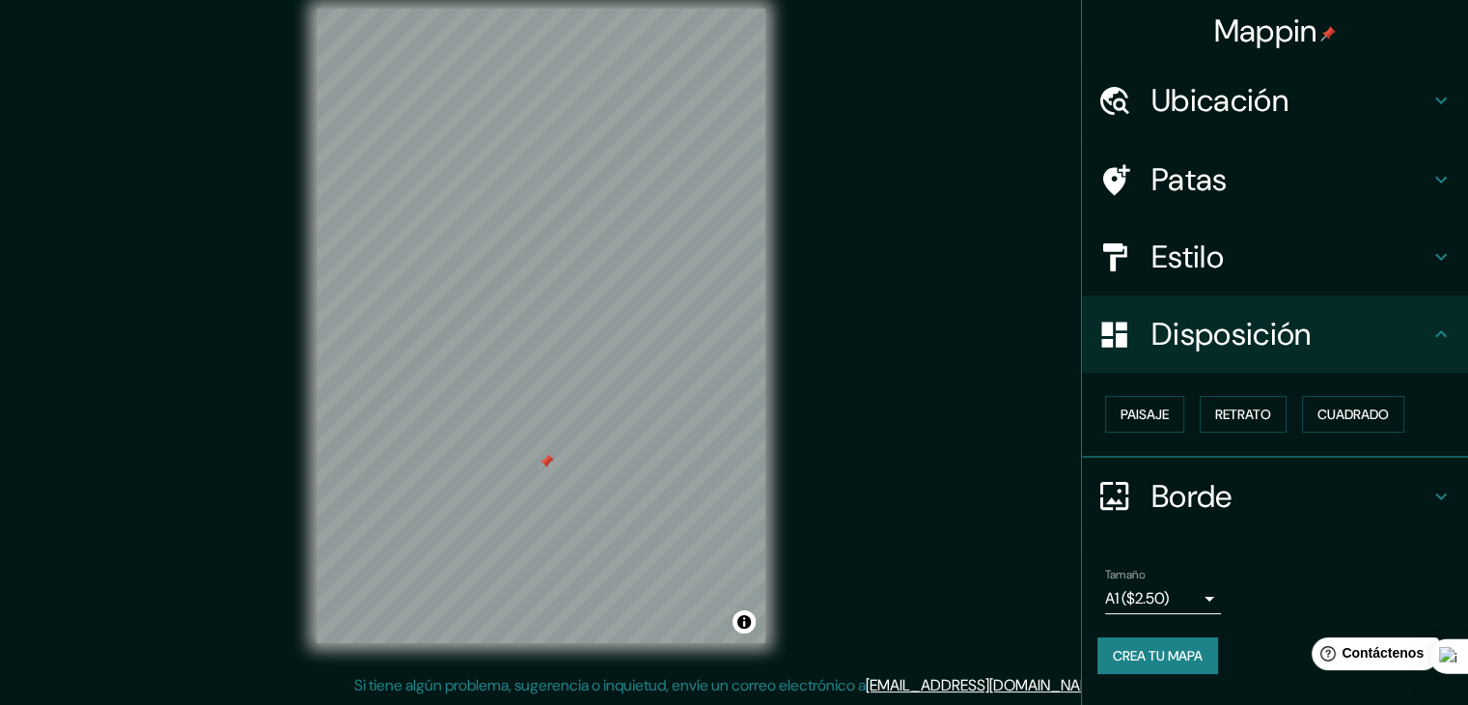
click at [1205, 260] on font "Estilo" at bounding box center [1188, 257] width 72 height 41
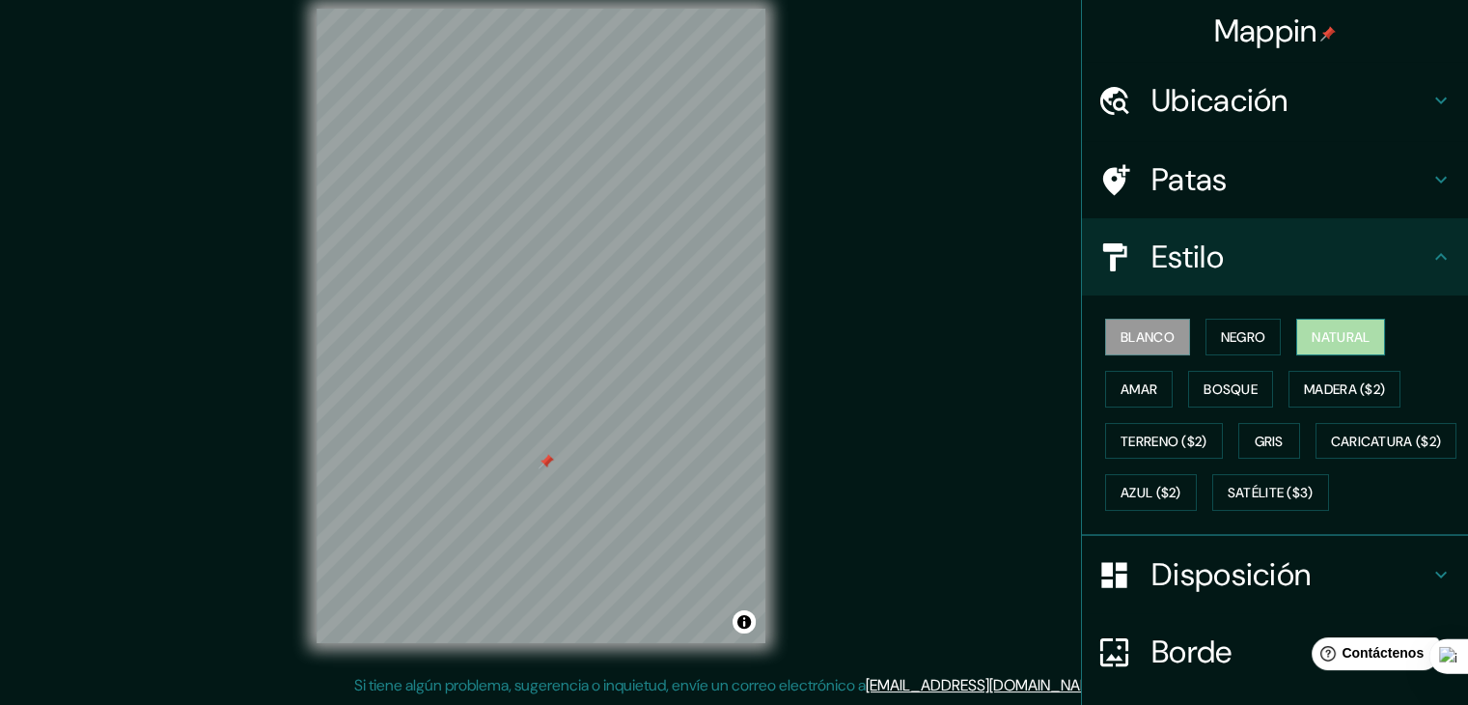
click at [1312, 328] on font "Natural" at bounding box center [1341, 336] width 58 height 17
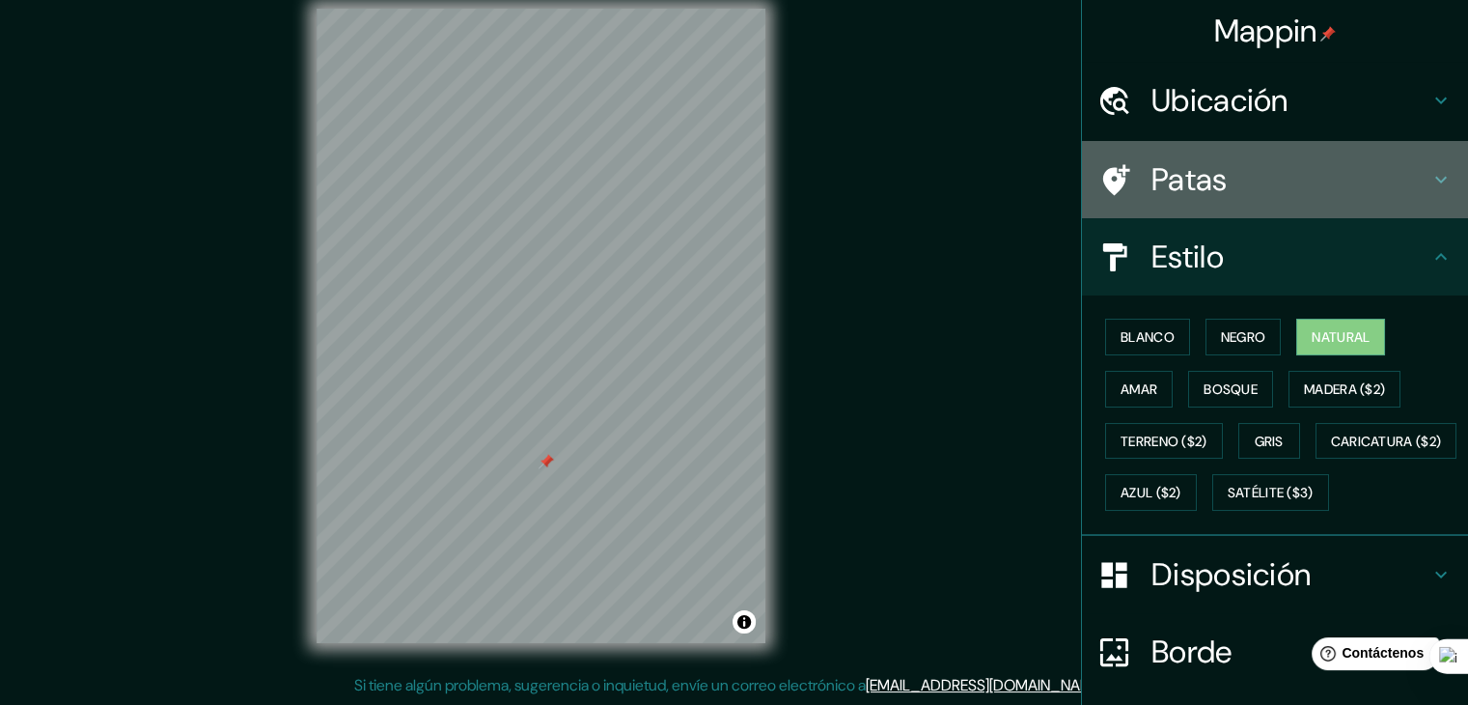
click at [1310, 186] on h4 "Patas" at bounding box center [1291, 179] width 278 height 39
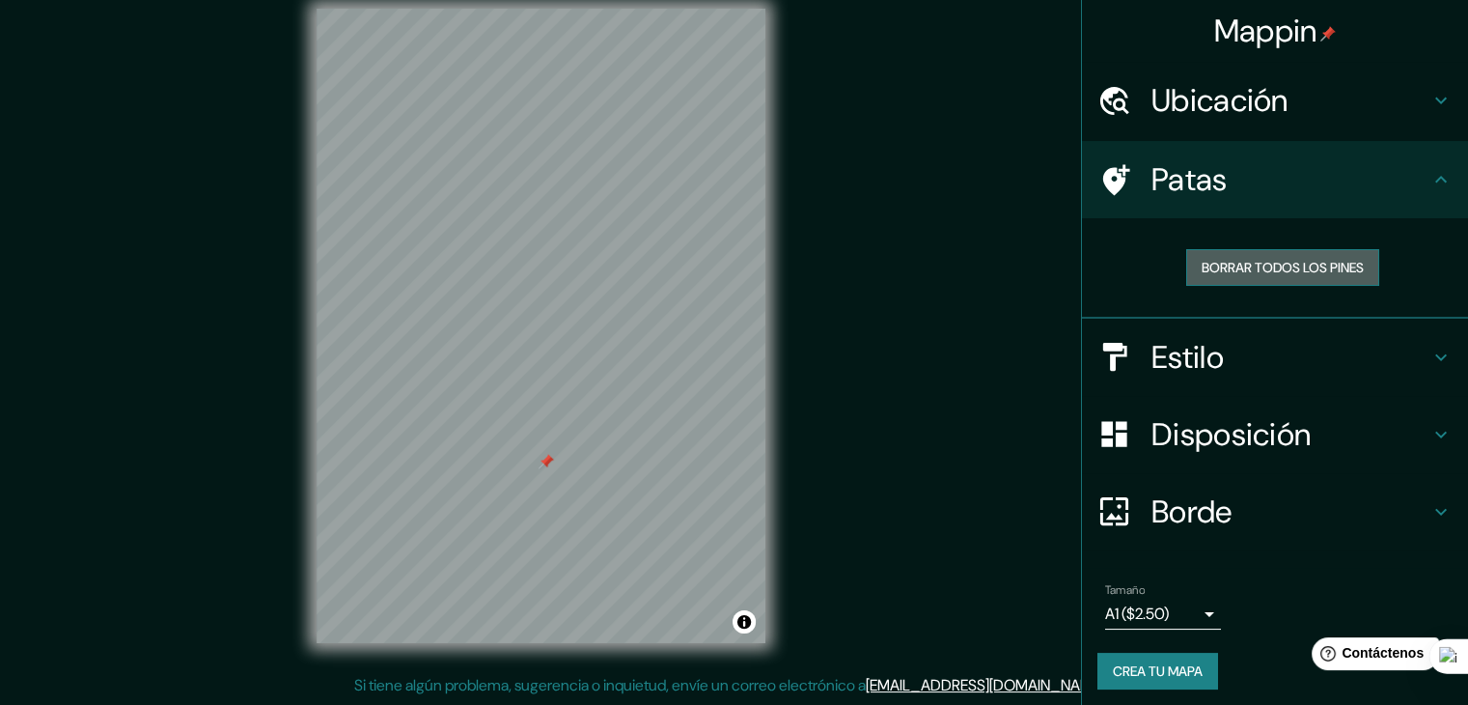
click at [1253, 264] on font "Borrar todos los pines" at bounding box center [1283, 267] width 162 height 17
